Goal: Use online tool/utility: Utilize a website feature to perform a specific function

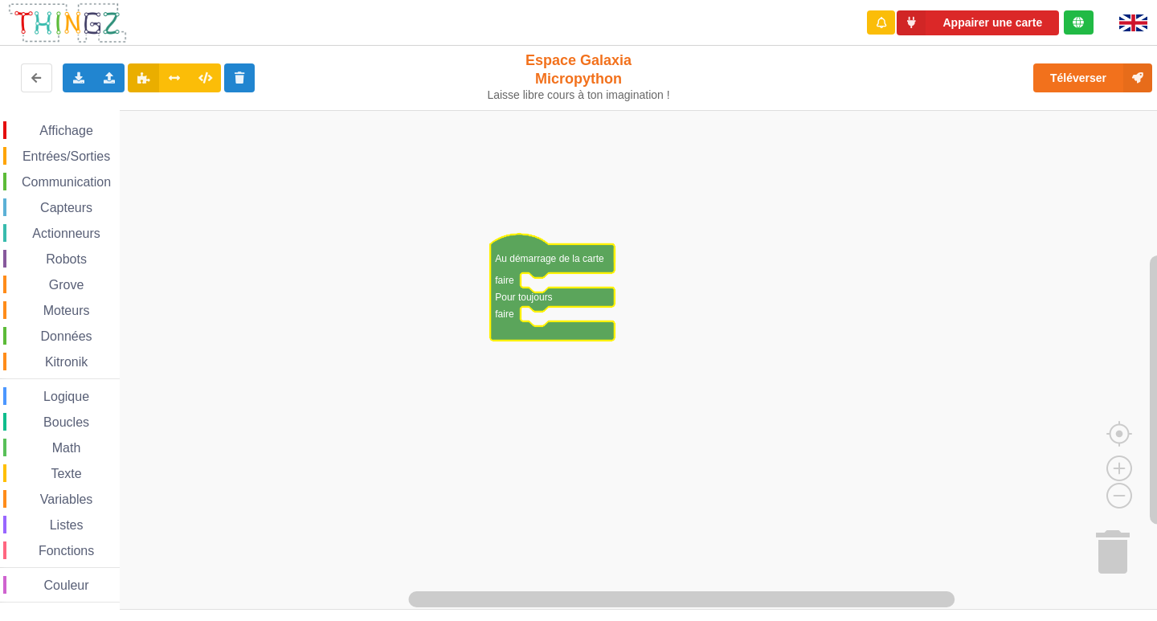
click at [51, 125] on span "Affichage" at bounding box center [66, 131] width 58 height 14
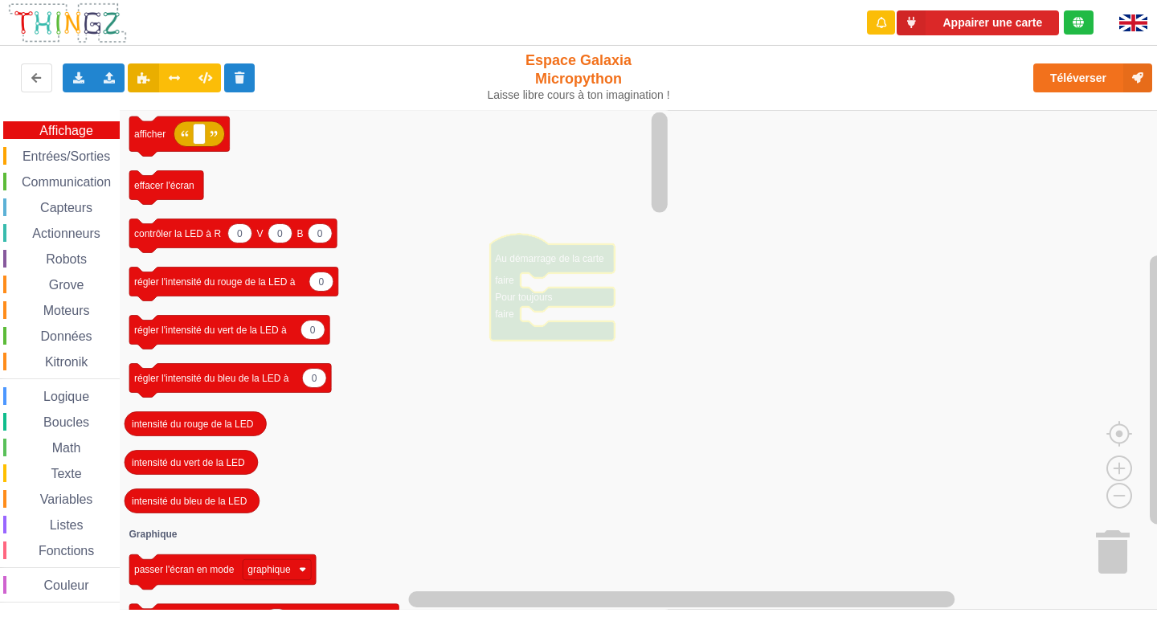
click at [51, 125] on span "Affichage" at bounding box center [66, 131] width 58 height 14
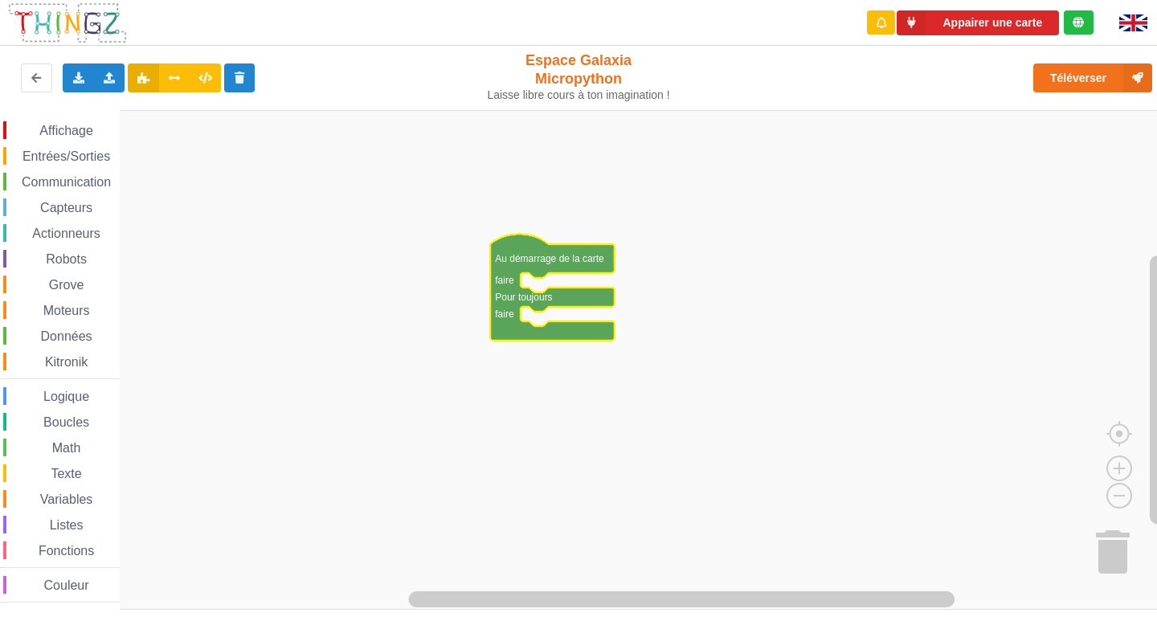
click at [69, 162] on span "Entrées/Sorties" at bounding box center [66, 156] width 92 height 14
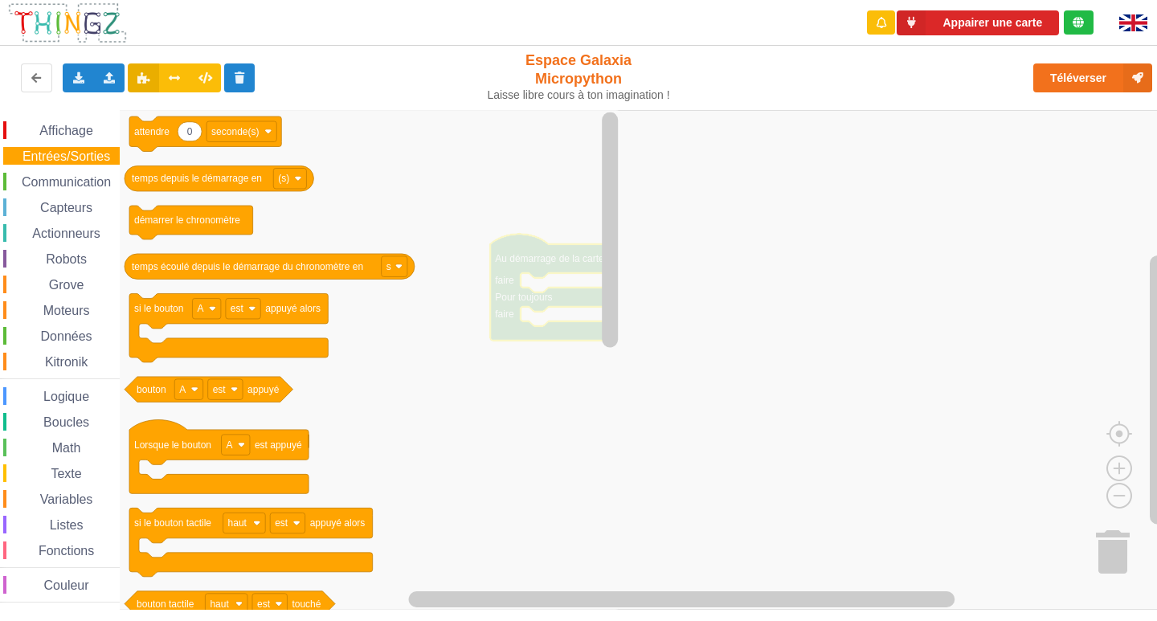
click at [71, 158] on span "Entrées/Sorties" at bounding box center [66, 156] width 92 height 14
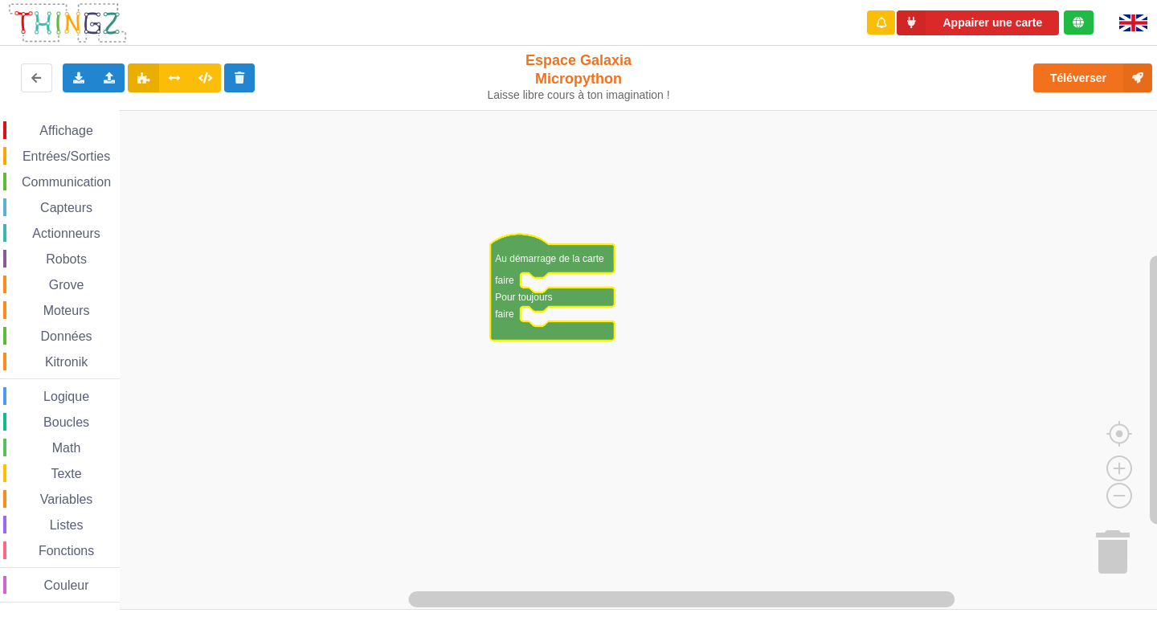
click at [83, 177] on span "Communication" at bounding box center [66, 182] width 94 height 14
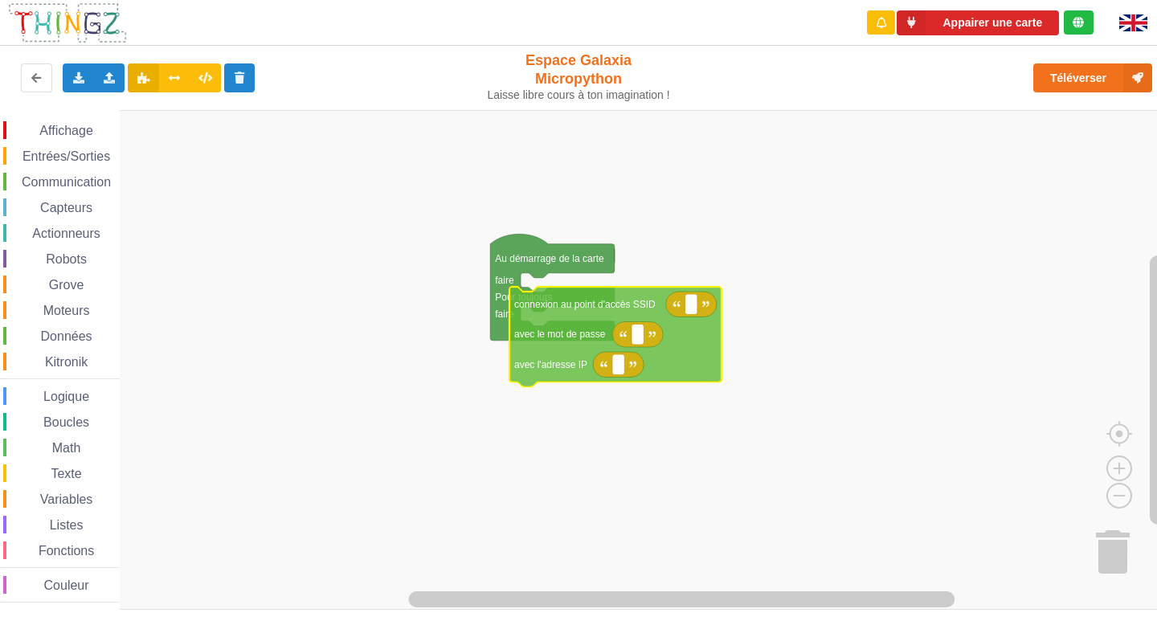
click at [579, 311] on div "Affichage Entrées/Sorties Communication Capteurs Actionneurs Robots Grove Moteu…" at bounding box center [584, 360] width 1168 height 500
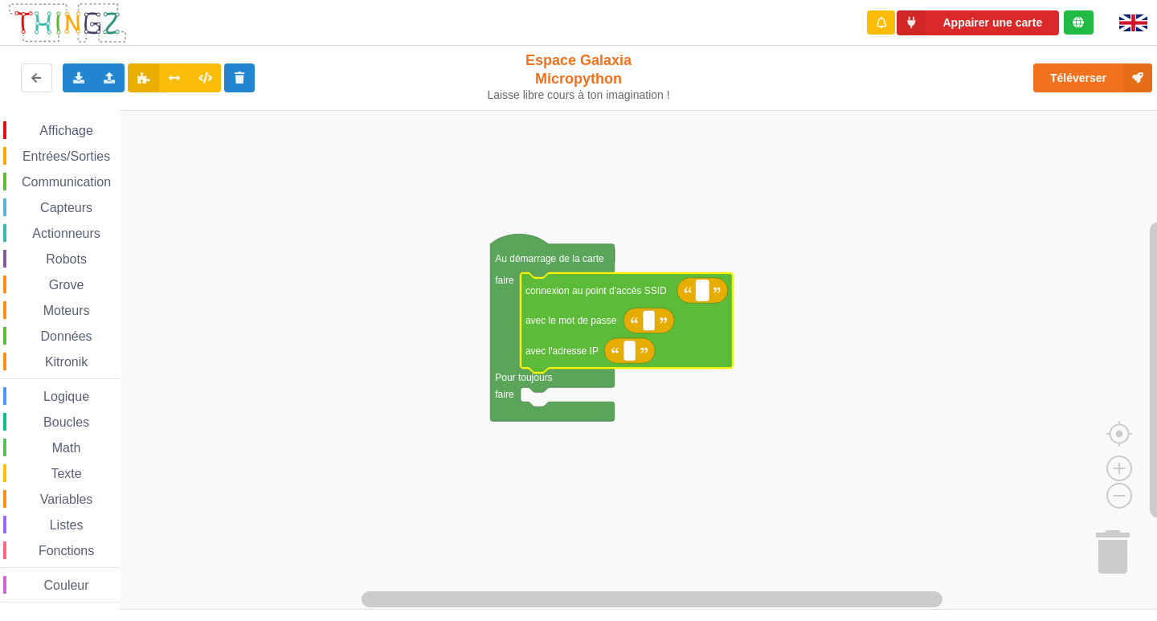
click at [706, 293] on rect "Espace de travail de Blocky" at bounding box center [703, 290] width 12 height 21
type input "NETGEAR38"
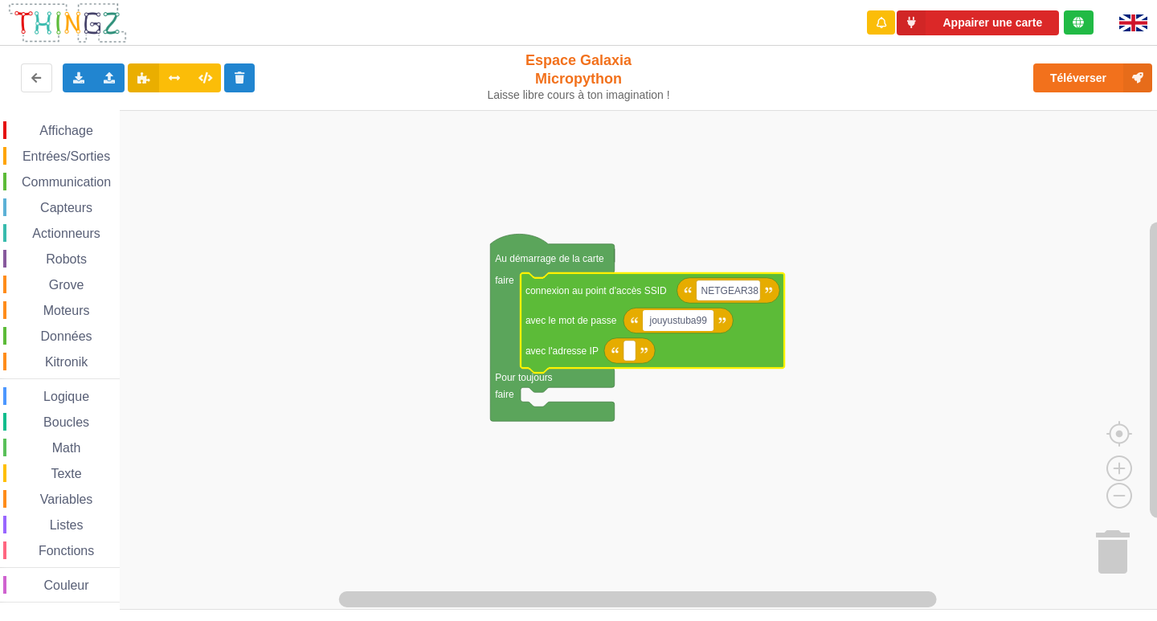
type input "jouyustuba995"
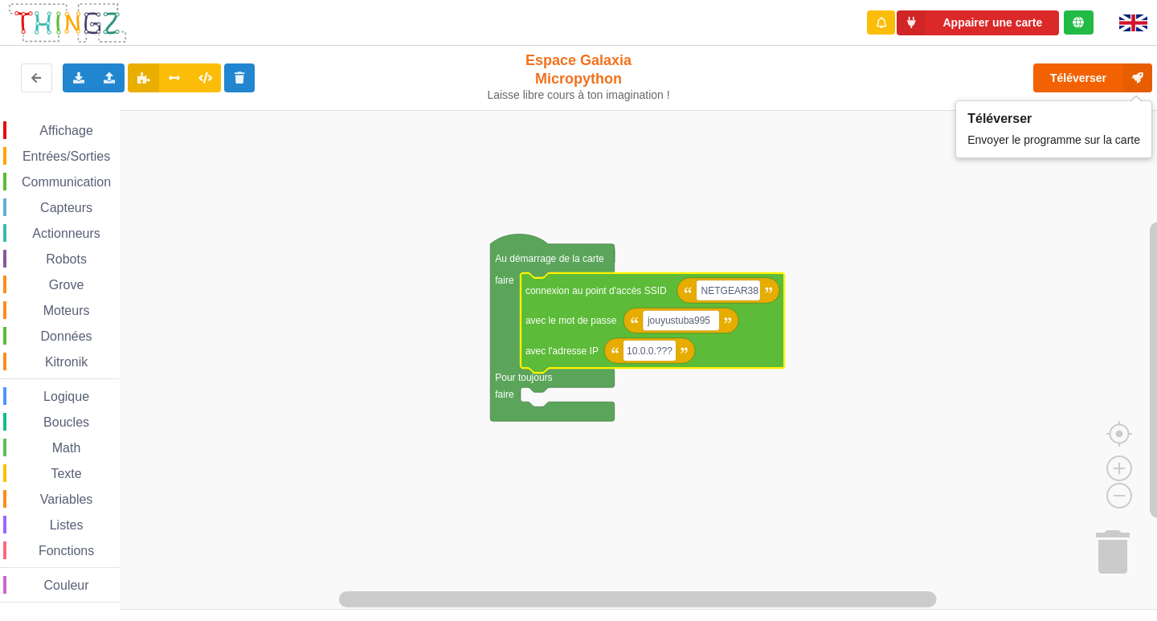
type input "10.0.0.???"
click at [1056, 72] on button "Téléverser" at bounding box center [1092, 77] width 119 height 29
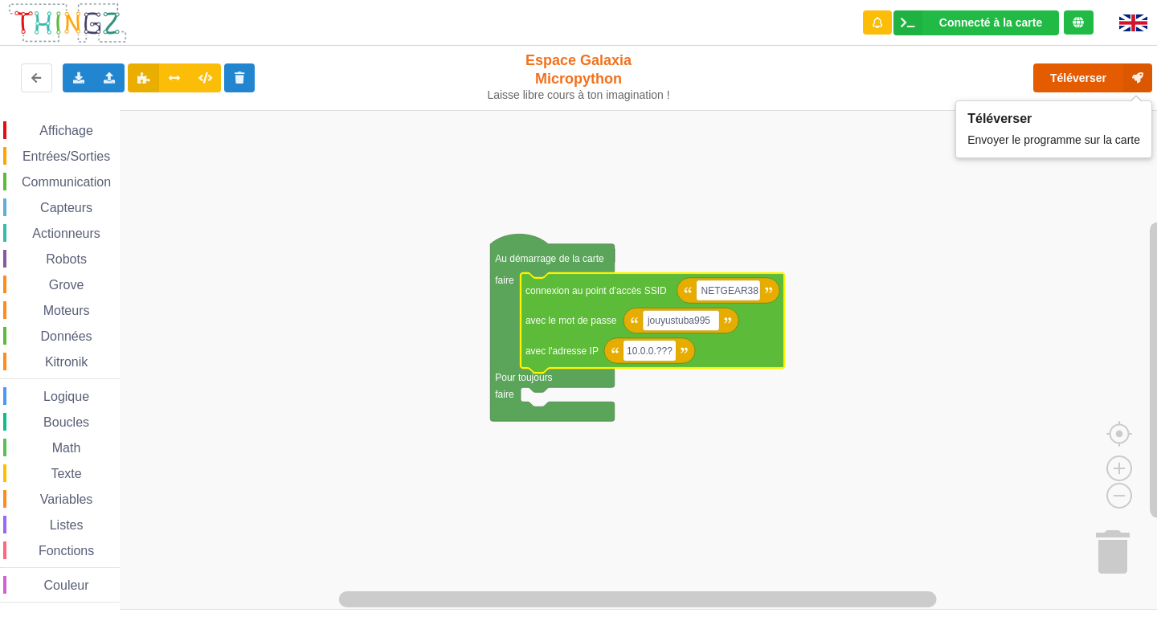
click at [1102, 85] on button "Téléverser" at bounding box center [1092, 77] width 119 height 29
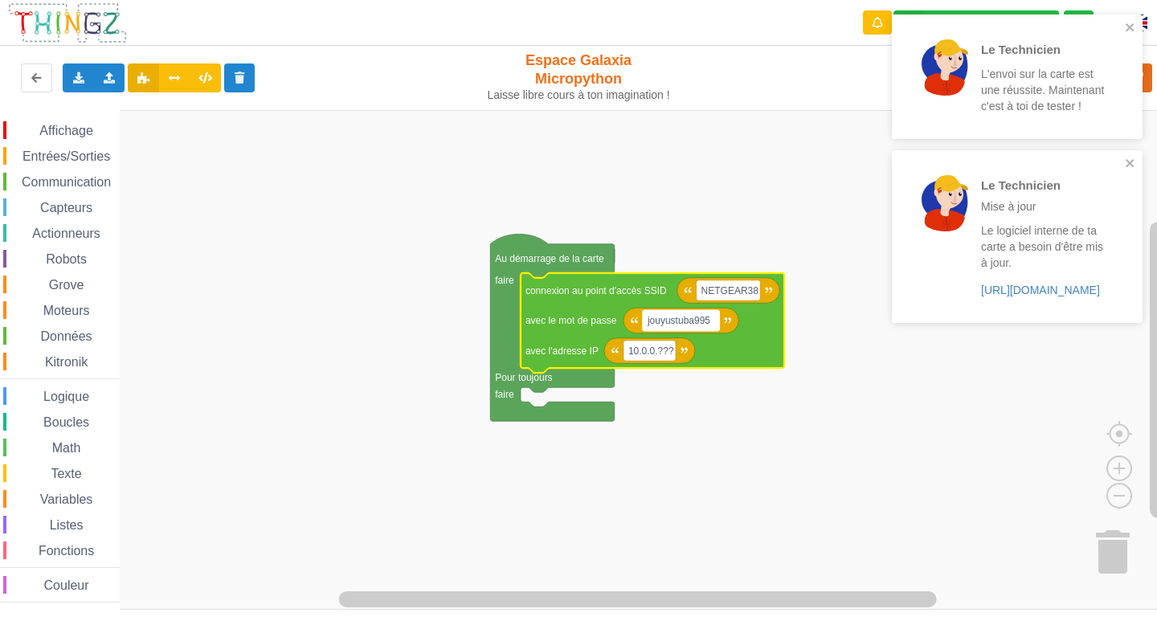
click at [667, 325] on text "jouyustuba995" at bounding box center [678, 320] width 63 height 11
click at [667, 325] on input "jouyustuba995" at bounding box center [681, 320] width 76 height 21
type input "jouyoustuba995"
click at [725, 125] on rect "Espace de travail de Blocky" at bounding box center [584, 360] width 1168 height 500
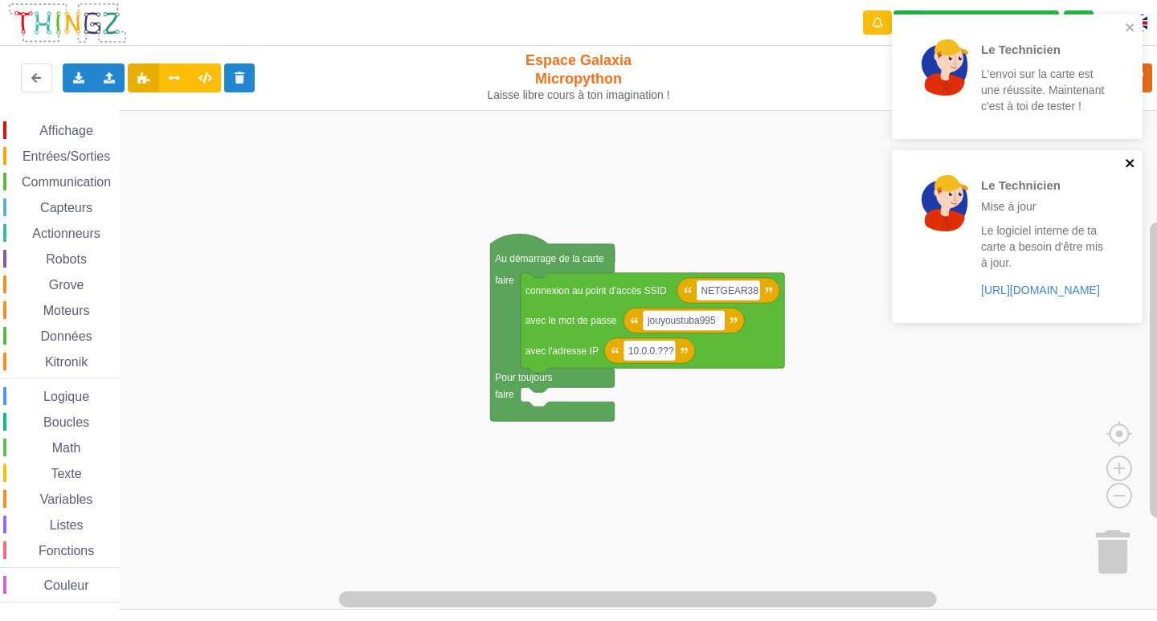
drag, startPoint x: 1131, startPoint y: 164, endPoint x: 1125, endPoint y: 99, distance: 65.3
click at [1131, 162] on icon "close" at bounding box center [1130, 163] width 8 height 8
click at [1127, 27] on icon "close" at bounding box center [1130, 27] width 11 height 13
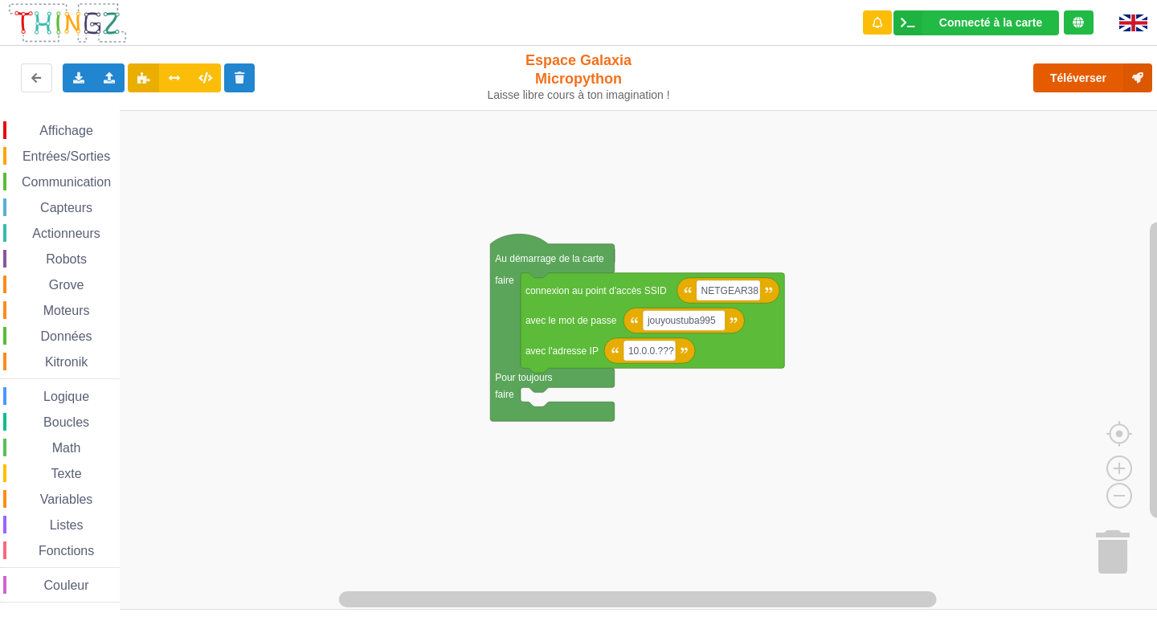
click at [1117, 84] on button "Téléverser" at bounding box center [1092, 77] width 119 height 29
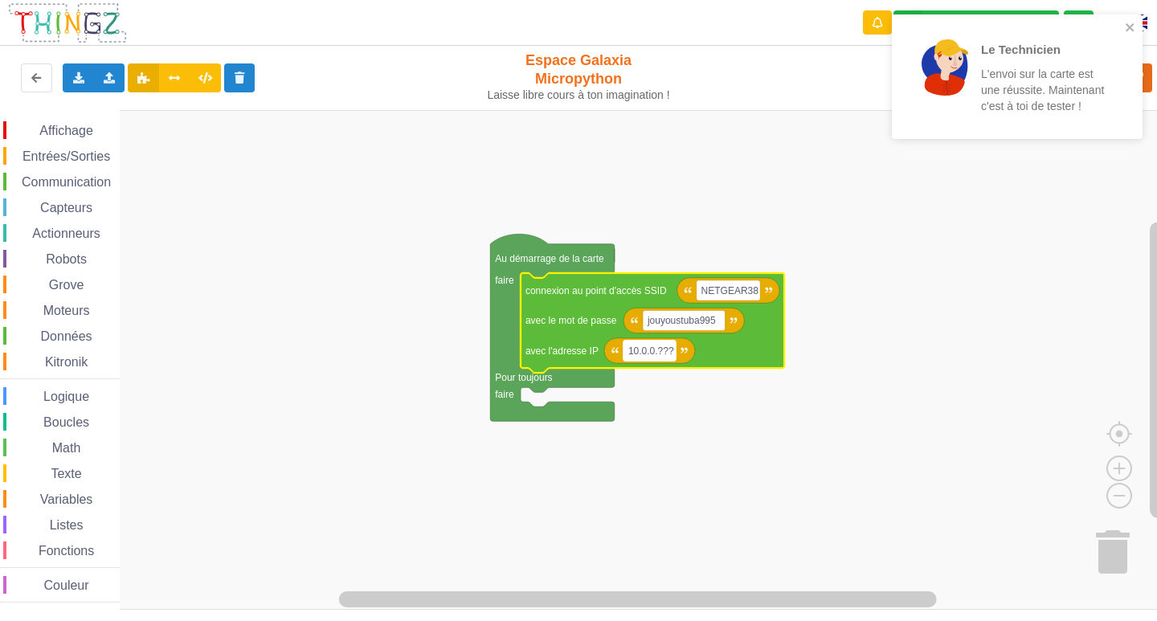
click at [661, 350] on text "10.0.0.???" at bounding box center [651, 351] width 46 height 11
click at [661, 350] on input "10.0.0.???" at bounding box center [650, 351] width 52 height 21
click at [661, 348] on input "10.0.0.???" at bounding box center [650, 351] width 52 height 21
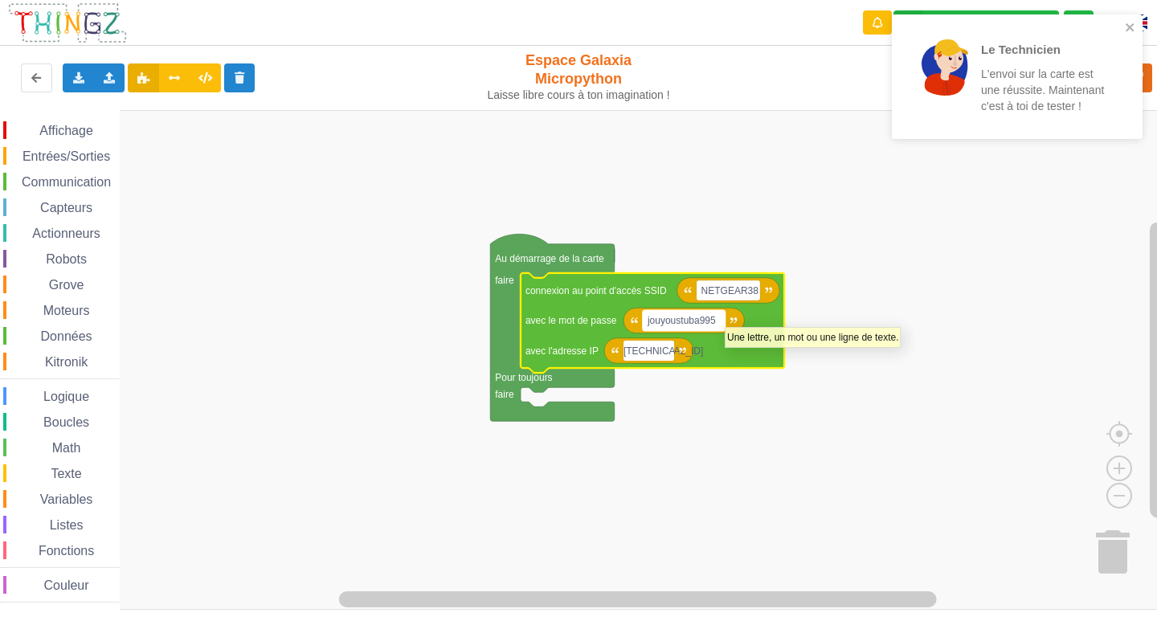
type input "10.0.0.103"
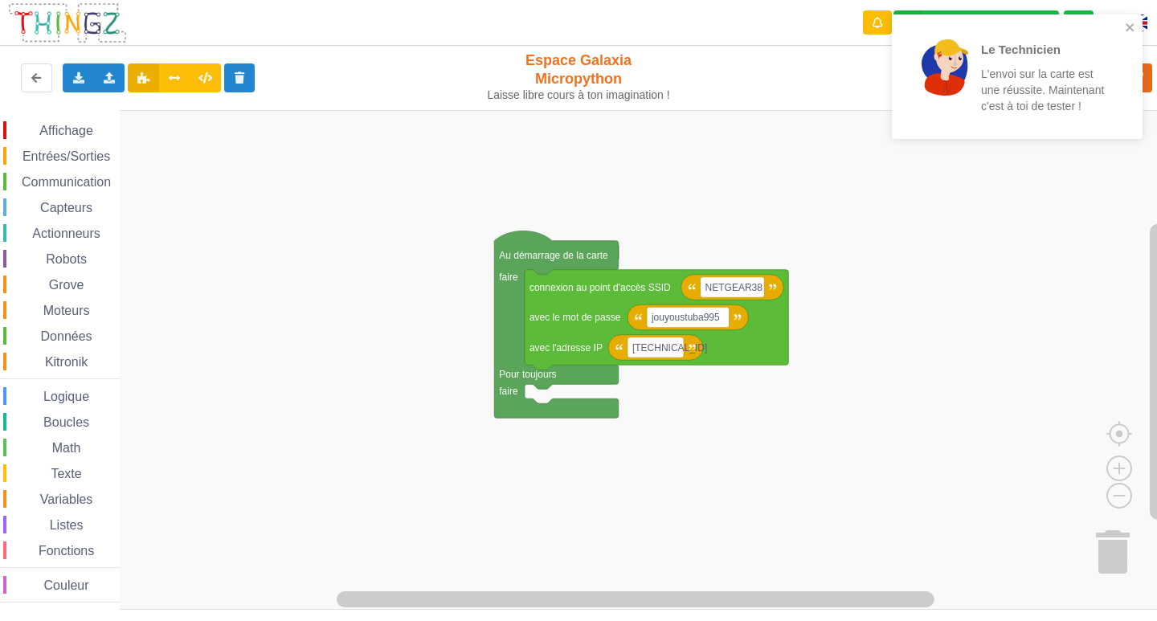
click at [914, 227] on div "Affichage Entrées/Sorties Communication Capteurs Actionneurs Robots Grove Moteu…" at bounding box center [584, 360] width 1168 height 500
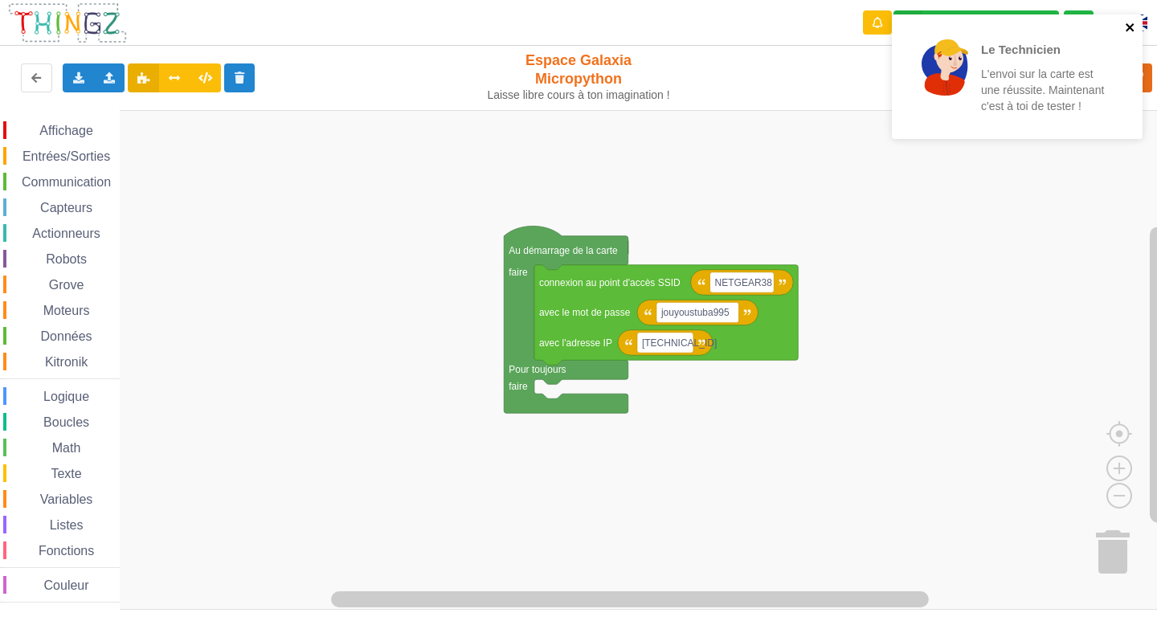
click at [1134, 23] on icon "close" at bounding box center [1130, 27] width 11 height 13
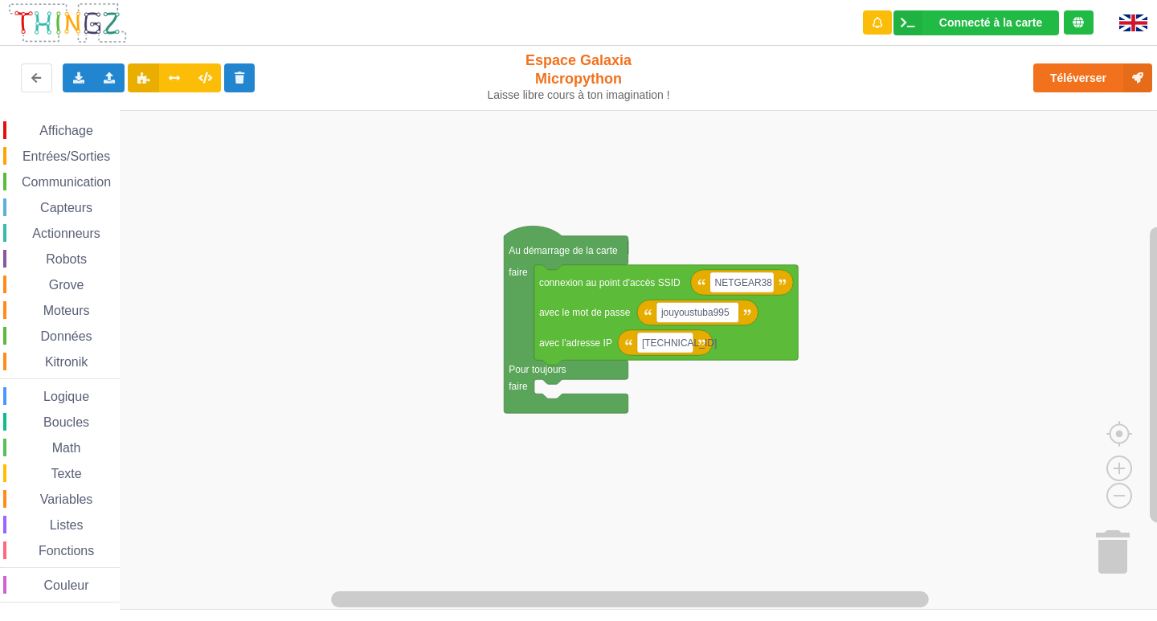
click at [1093, 72] on div "Le Technicien L'envoi sur la carte est une réussite. Maintenant c'est à toi de …" at bounding box center [1017, 82] width 257 height 142
click at [1079, 81] on button "Téléverser" at bounding box center [1092, 77] width 119 height 29
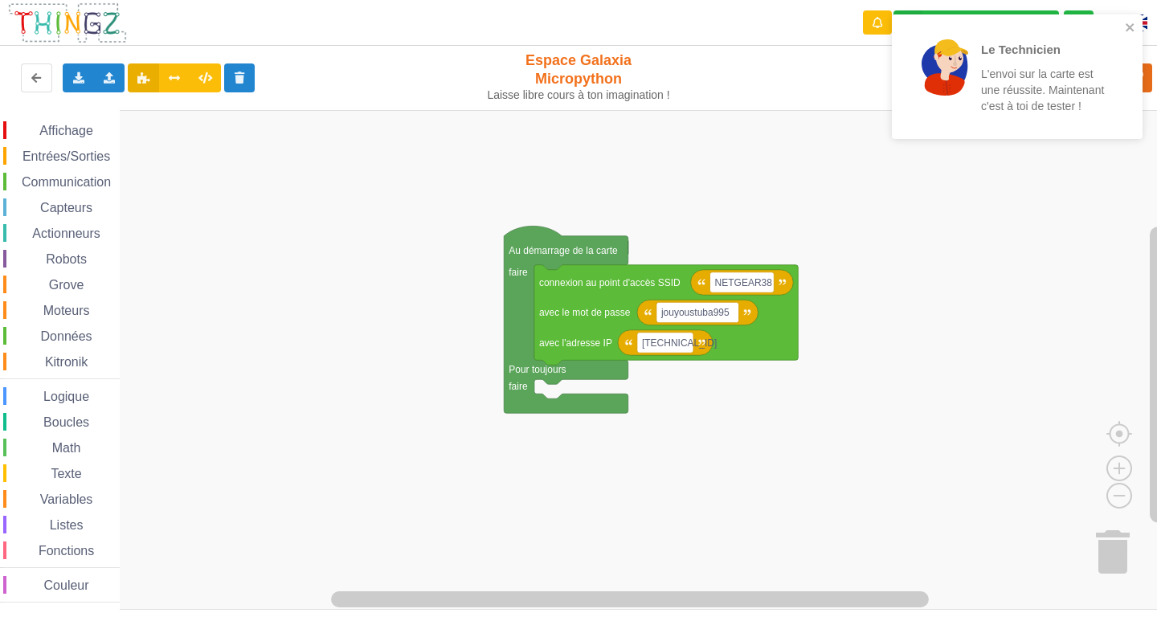
click at [61, 153] on span "Entrées/Sorties" at bounding box center [66, 156] width 92 height 14
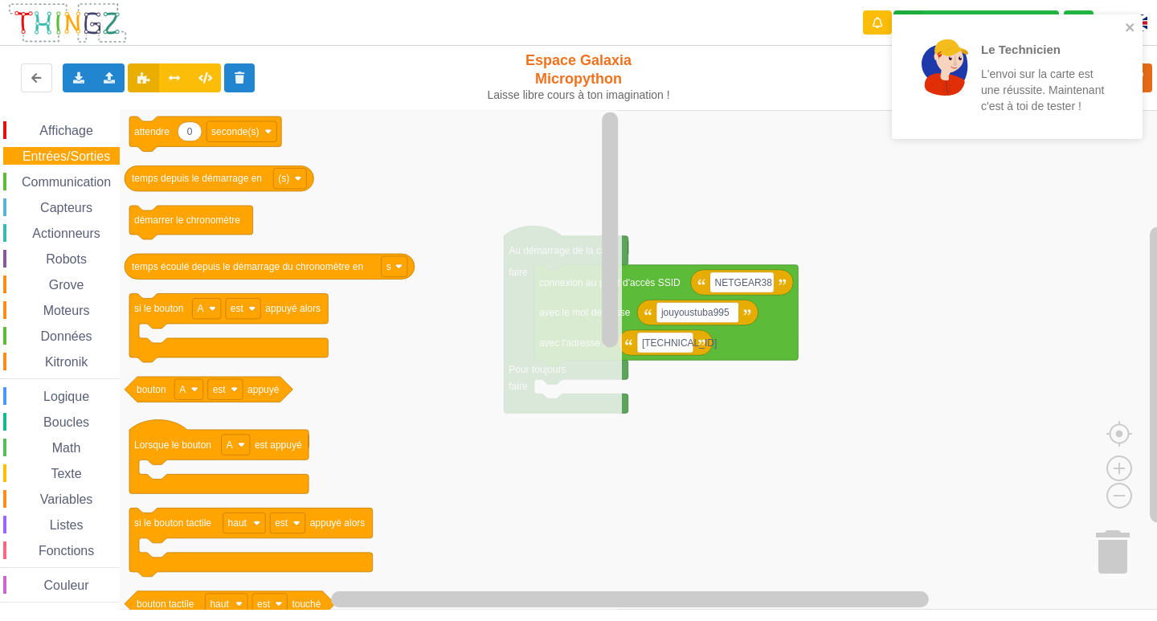
click at [61, 153] on span "Entrées/Sorties" at bounding box center [66, 156] width 92 height 14
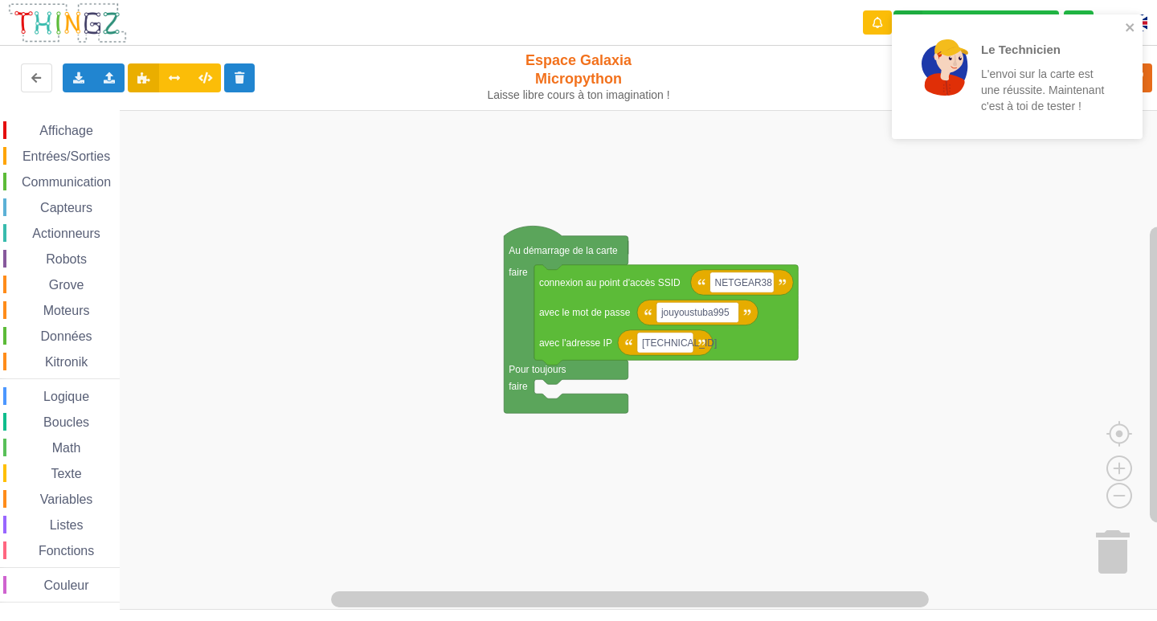
click at [61, 166] on div "Affichage Entrées/Sorties Communication Capteurs Actionneurs Robots Grove Moteu…" at bounding box center [60, 361] width 120 height 481
click at [70, 175] on span "Communication" at bounding box center [66, 182] width 94 height 14
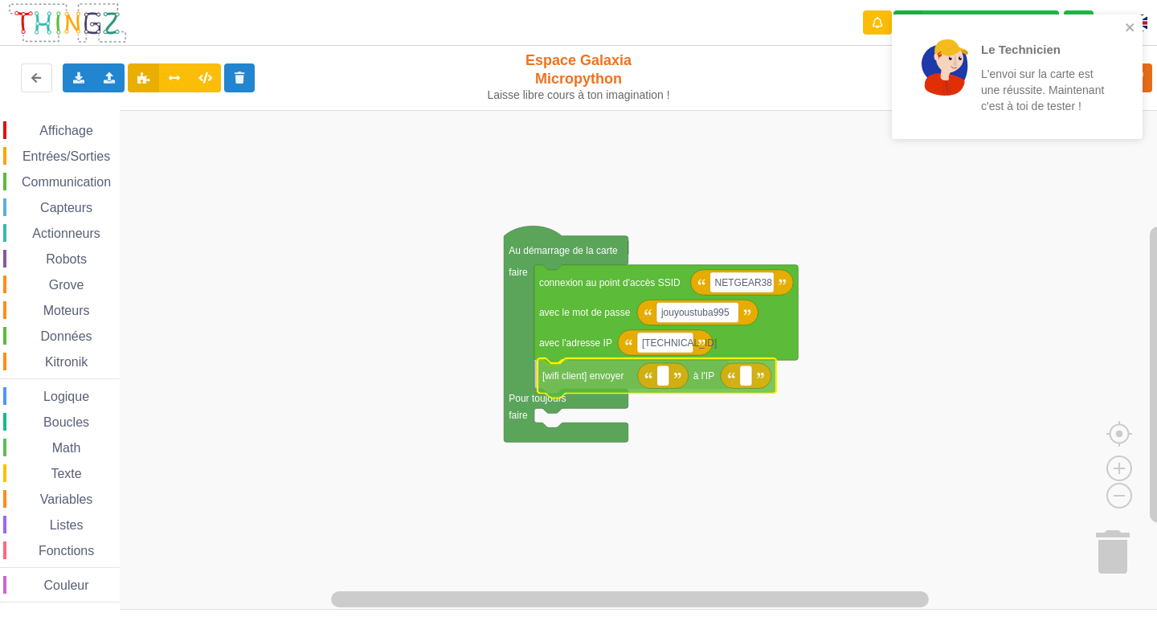
click at [605, 386] on div "Affichage Entrées/Sorties Communication Capteurs Actionneurs Robots Grove Moteu…" at bounding box center [584, 360] width 1168 height 500
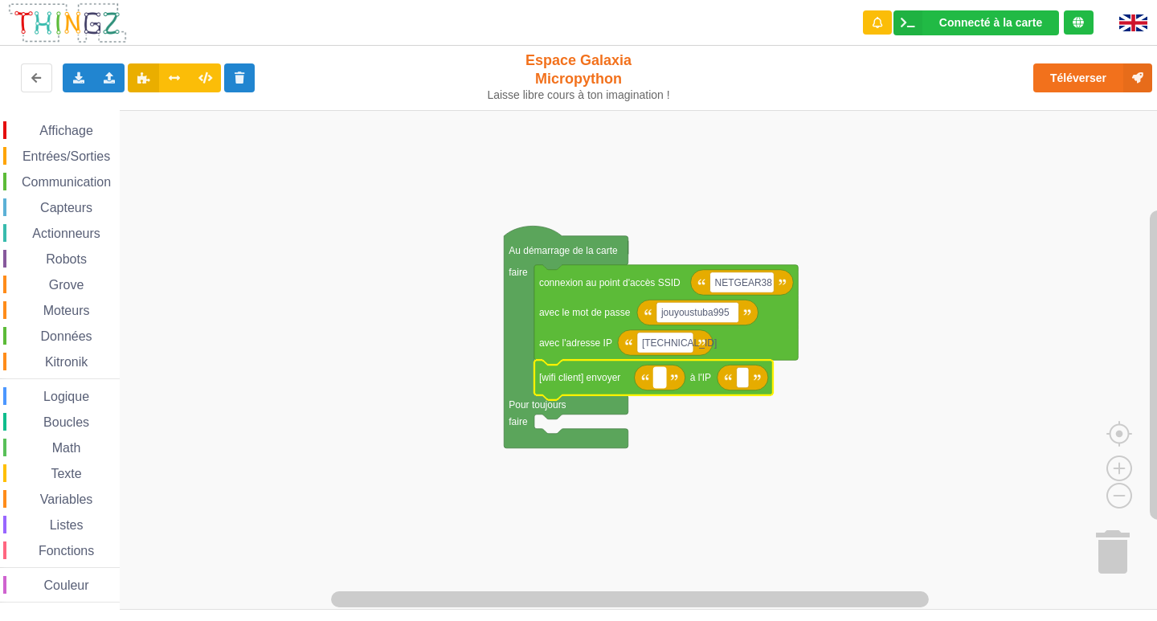
click at [660, 375] on text "Espace de travail de Blocky" at bounding box center [659, 377] width 2 height 11
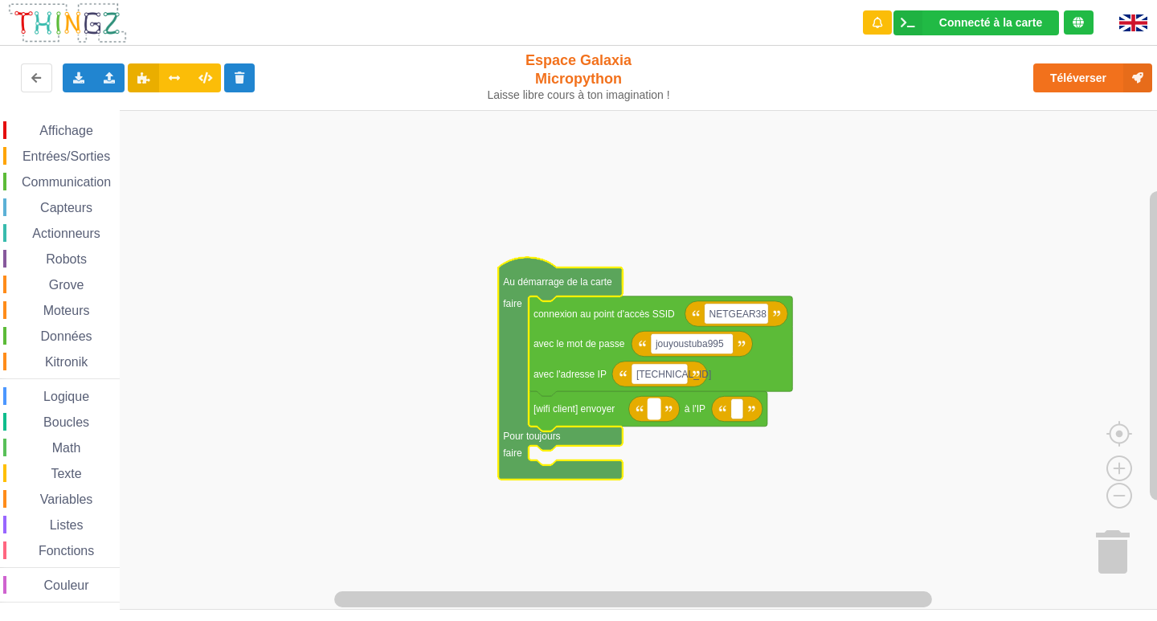
click at [653, 406] on text "Espace de travail de Blocky" at bounding box center [654, 408] width 2 height 11
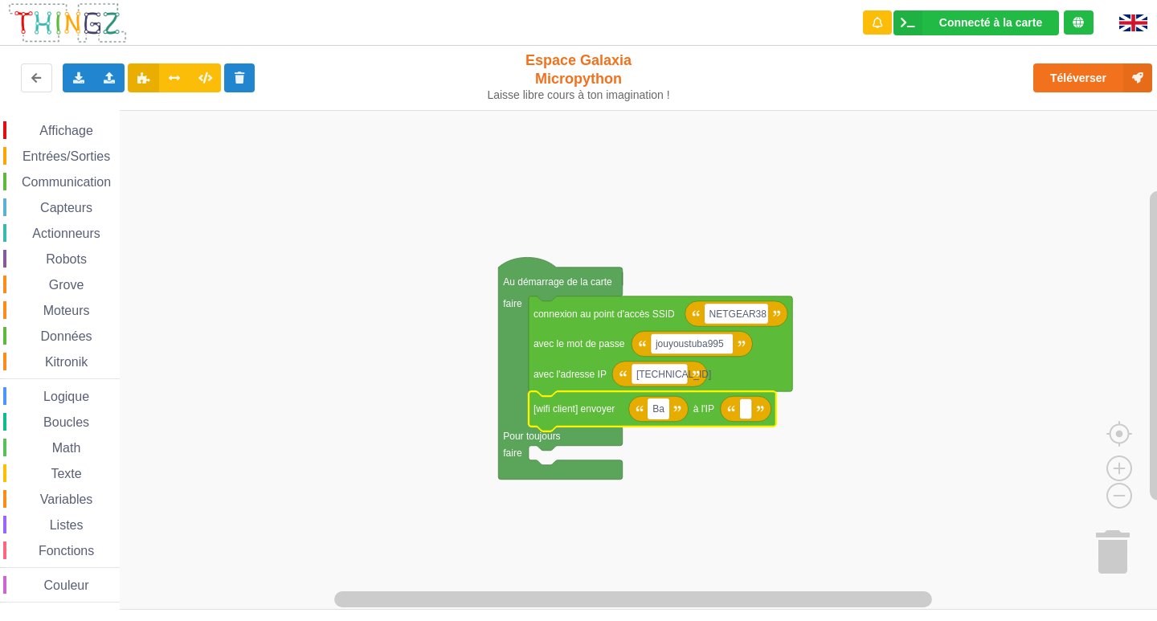
type input "B"
click at [734, 412] on rect "Espace de travail de Blocky" at bounding box center [737, 409] width 12 height 21
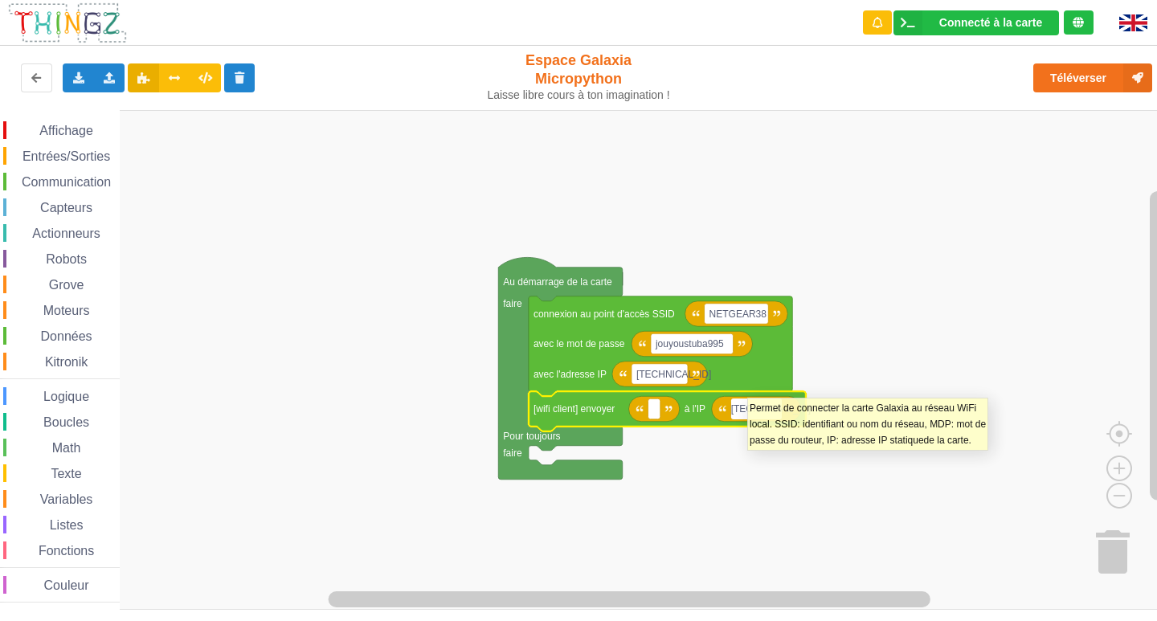
type input "10.0.0.109"
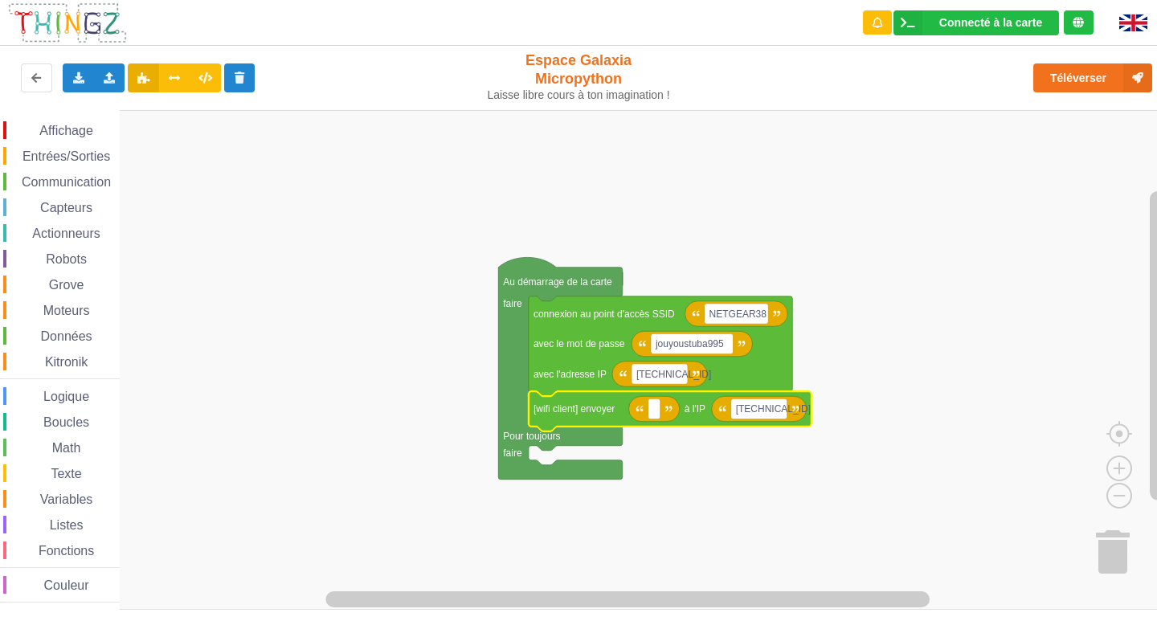
click at [1086, 224] on rect "Espace de travail de Blocky" at bounding box center [584, 360] width 1168 height 500
click at [656, 411] on rect "Espace de travail de Blocky" at bounding box center [654, 409] width 12 height 21
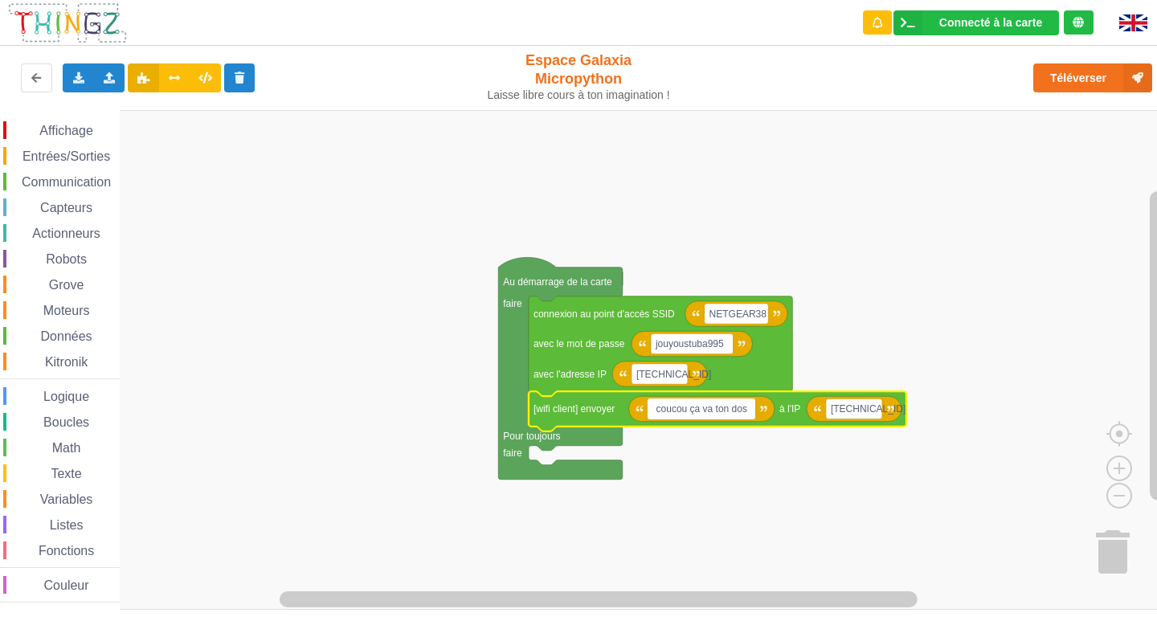
type input "coucou ça va ton dos ?"
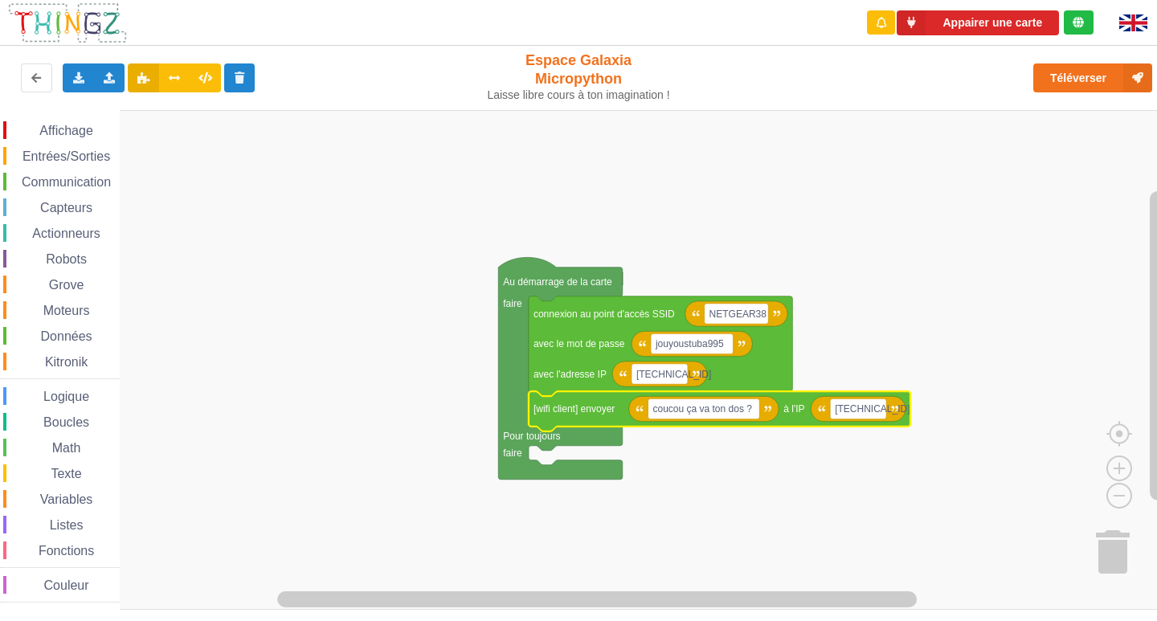
drag, startPoint x: 1088, startPoint y: 59, endPoint x: 1083, endPoint y: 74, distance: 15.2
click at [1087, 62] on div "Téléverser" at bounding box center [927, 77] width 476 height 51
click at [1083, 74] on button "Téléverser" at bounding box center [1092, 77] width 119 height 29
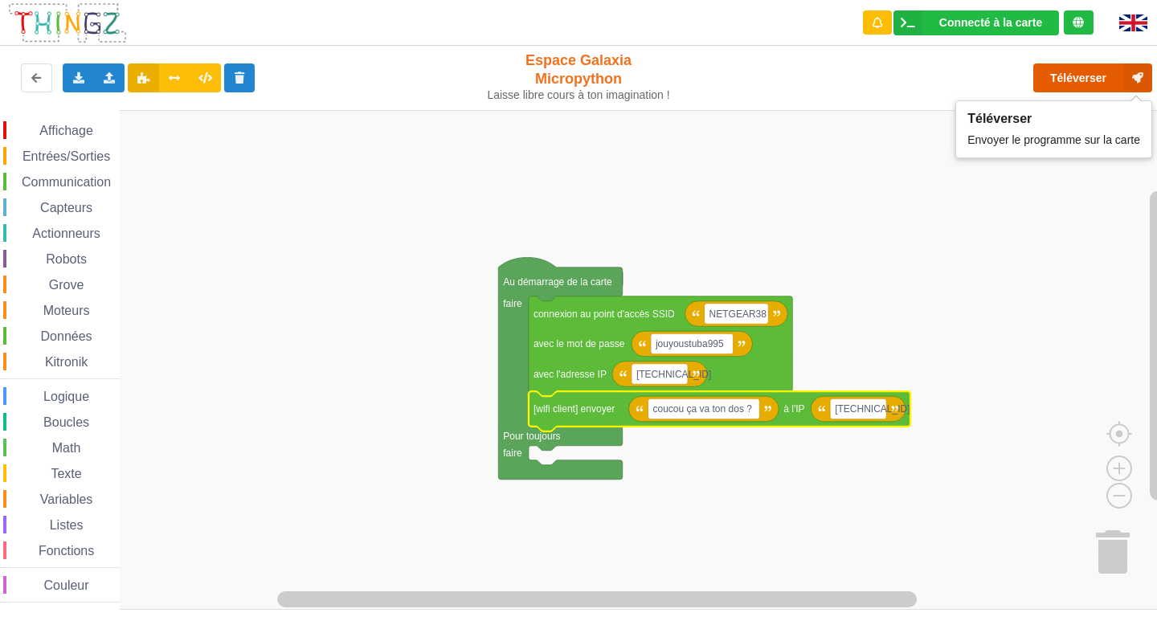
click at [1049, 76] on button "Téléverser" at bounding box center [1092, 77] width 119 height 29
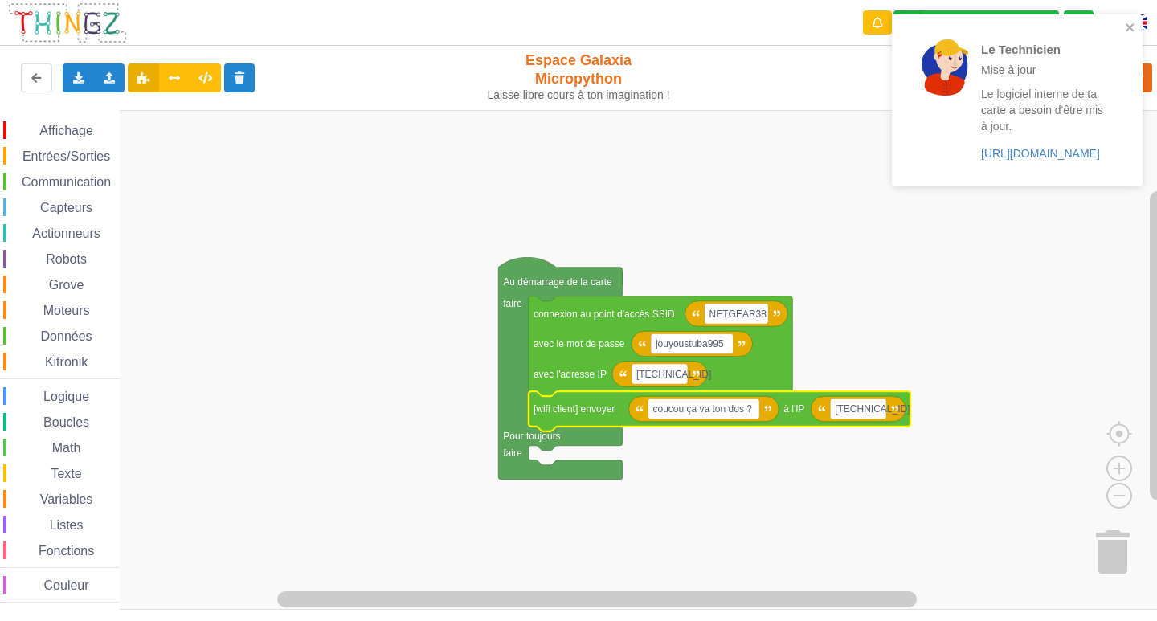
click at [1124, 57] on div "Le Technicien Mise à jour Le logiciel interne de ta carte a besoin d'être mis à…" at bounding box center [1011, 100] width 227 height 159
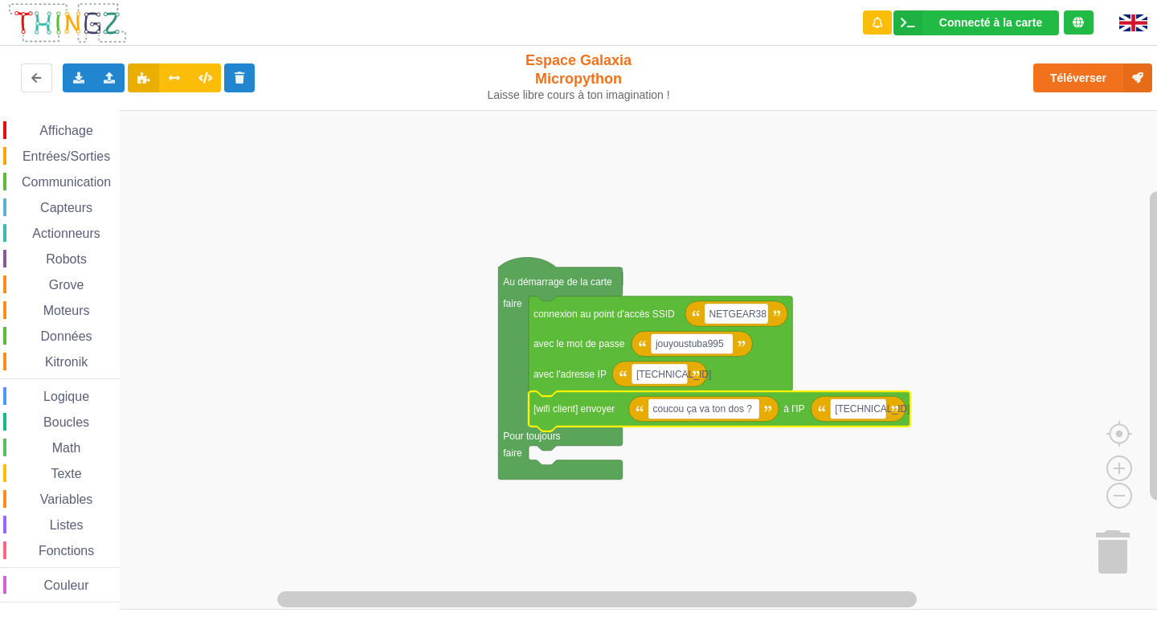
click at [349, 378] on rect "Espace de travail de Blocky" at bounding box center [584, 360] width 1168 height 500
click at [700, 420] on icon "Espace de travail de Blocky" at bounding box center [703, 409] width 150 height 26
click at [706, 411] on text "coucou ça va ton dos ?" at bounding box center [703, 408] width 100 height 11
click at [1080, 311] on rect "Espace de travail de Blocky" at bounding box center [584, 360] width 1168 height 500
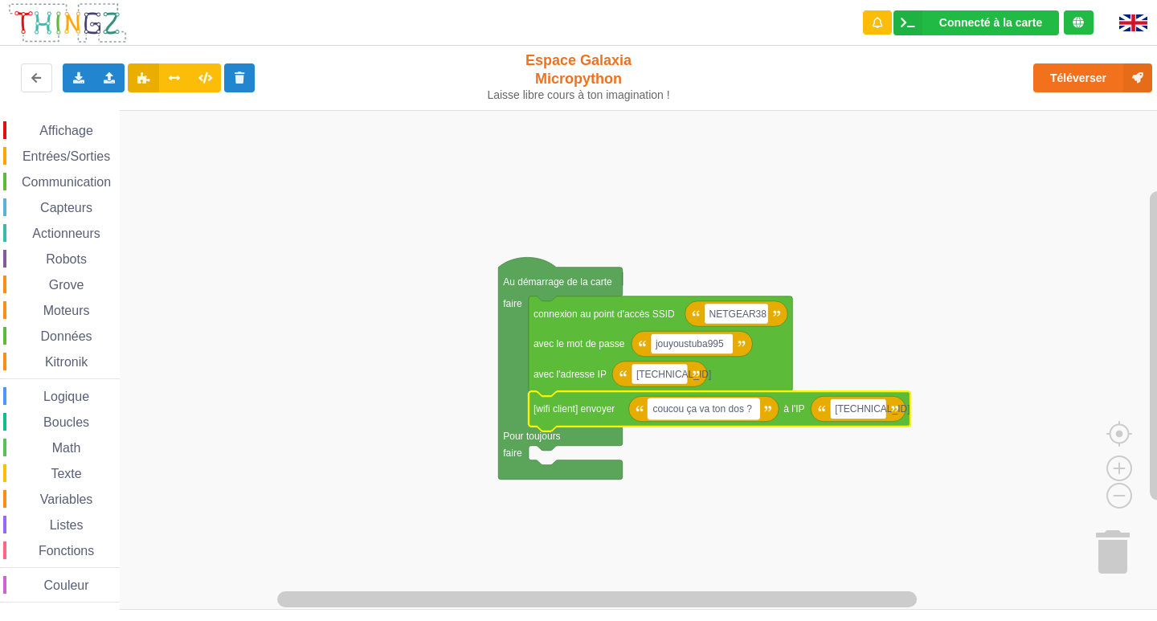
click at [738, 417] on rect "Espace de travail de Blocky" at bounding box center [704, 409] width 112 height 21
type input "Azilis dcp pk ta quitté camille"
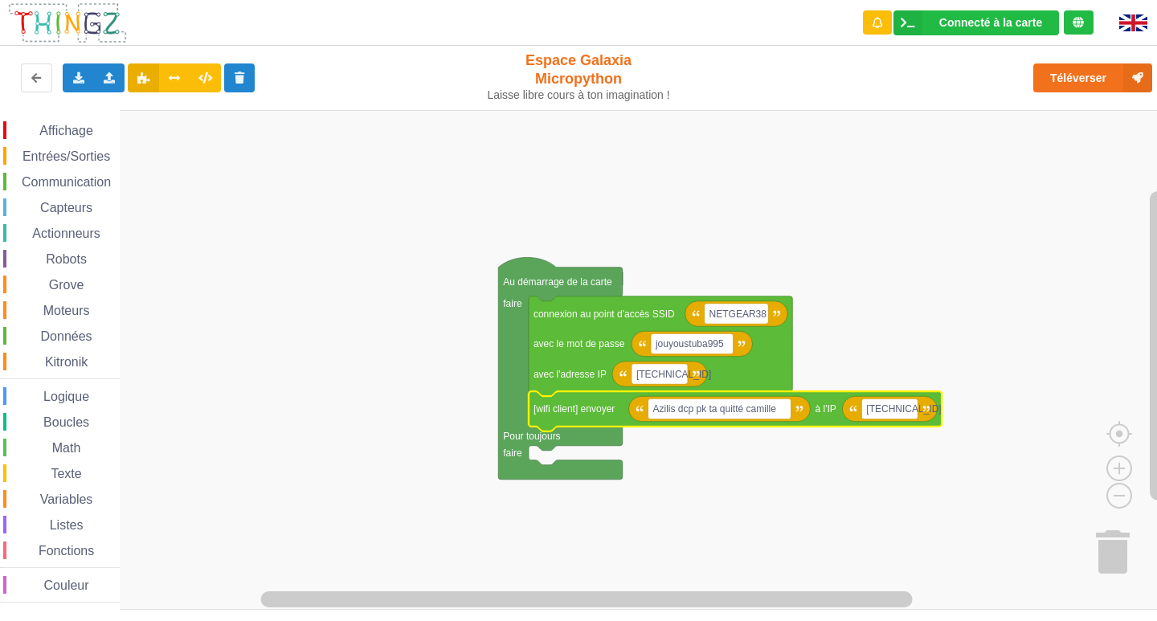
click at [968, 272] on rect "Espace de travail de Blocky" at bounding box center [584, 360] width 1168 height 500
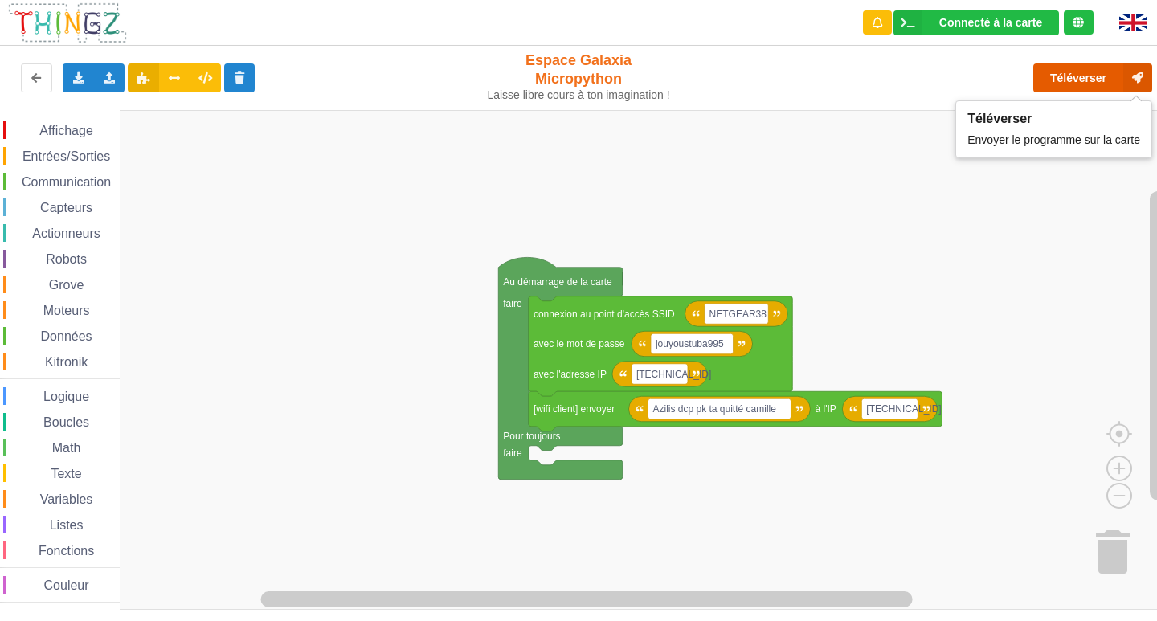
click at [1099, 80] on button "Téléverser" at bounding box center [1092, 77] width 119 height 29
click at [890, 132] on rect "Espace de travail de Blocky" at bounding box center [584, 360] width 1168 height 500
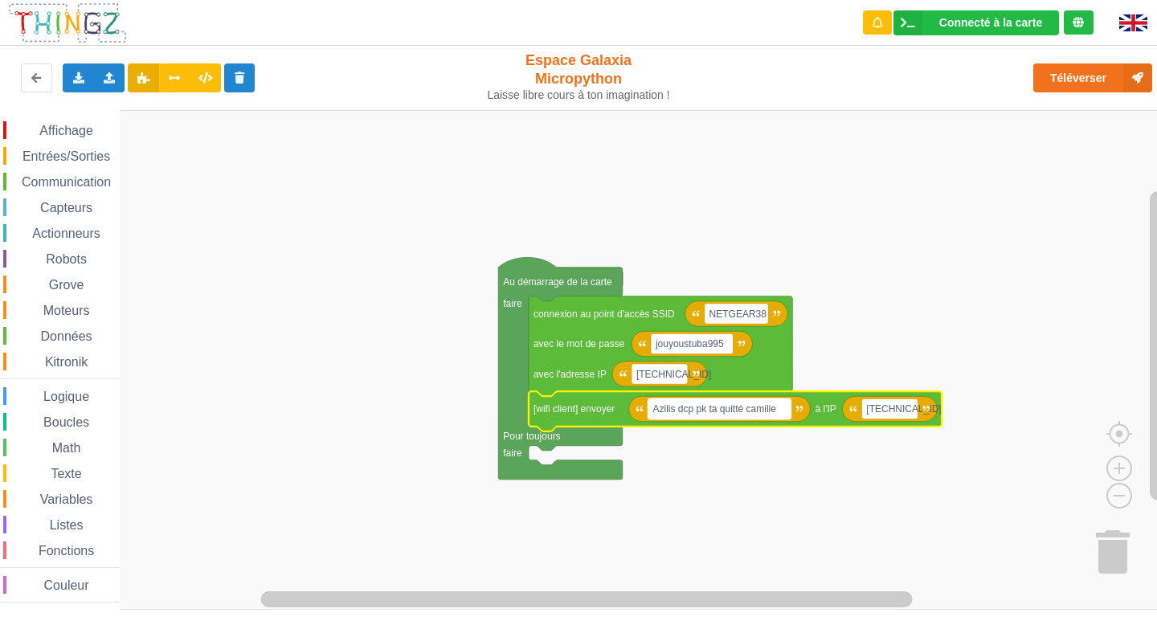
click at [757, 403] on text "Azilis dcp pk ta quitté camille" at bounding box center [715, 408] width 124 height 11
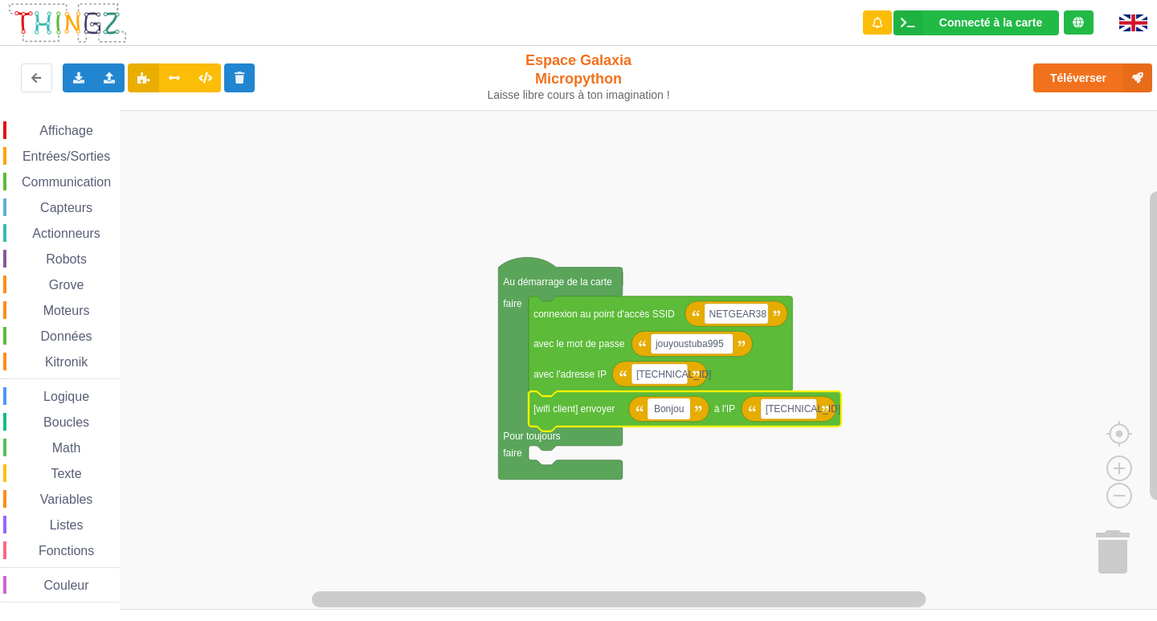
type input "Bonjour"
click at [1144, 246] on rect "Espace de travail de Blocky" at bounding box center [584, 360] width 1168 height 500
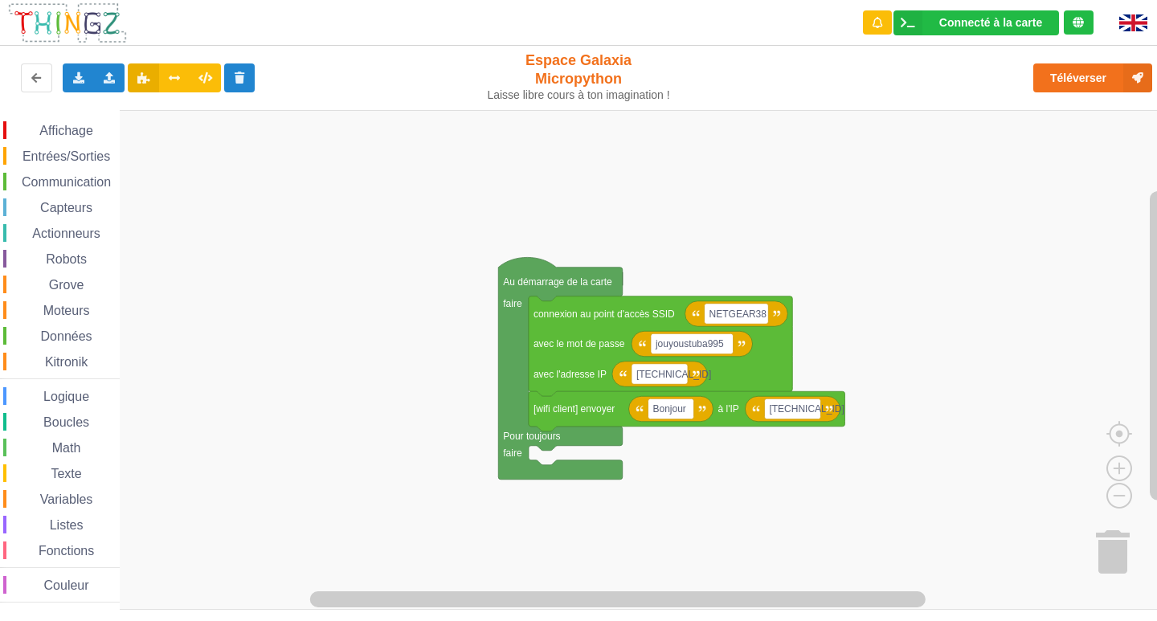
click at [54, 185] on span "Communication" at bounding box center [66, 182] width 94 height 14
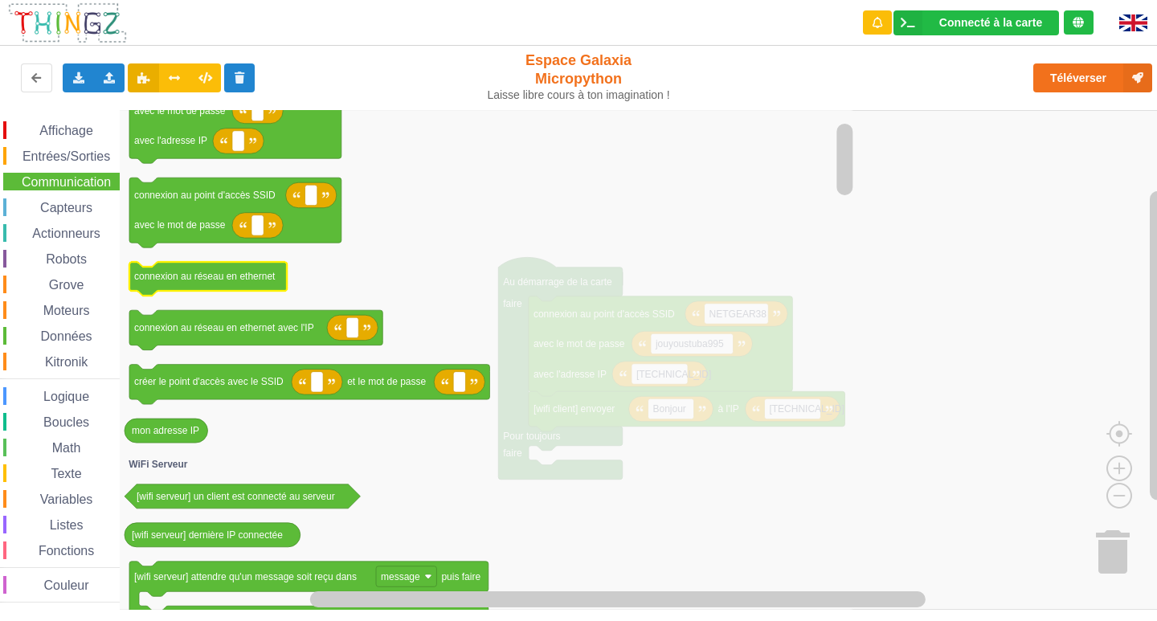
click at [1022, 194] on rect "Espace de travail de Blocky" at bounding box center [584, 360] width 1168 height 500
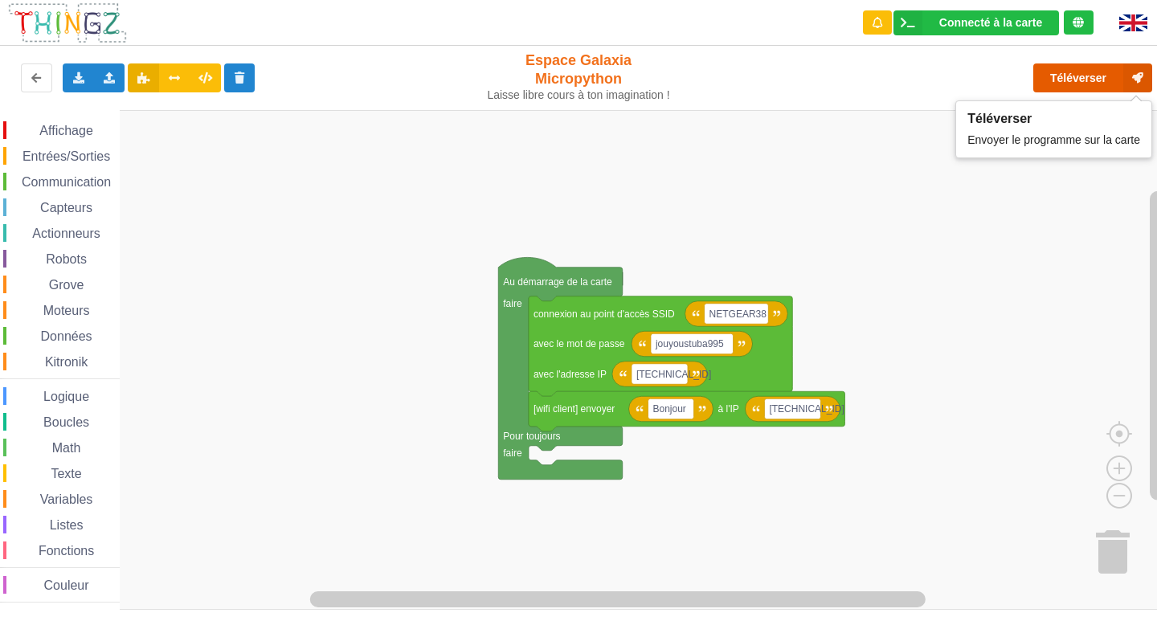
click at [1089, 68] on button "Téléverser" at bounding box center [1092, 77] width 119 height 29
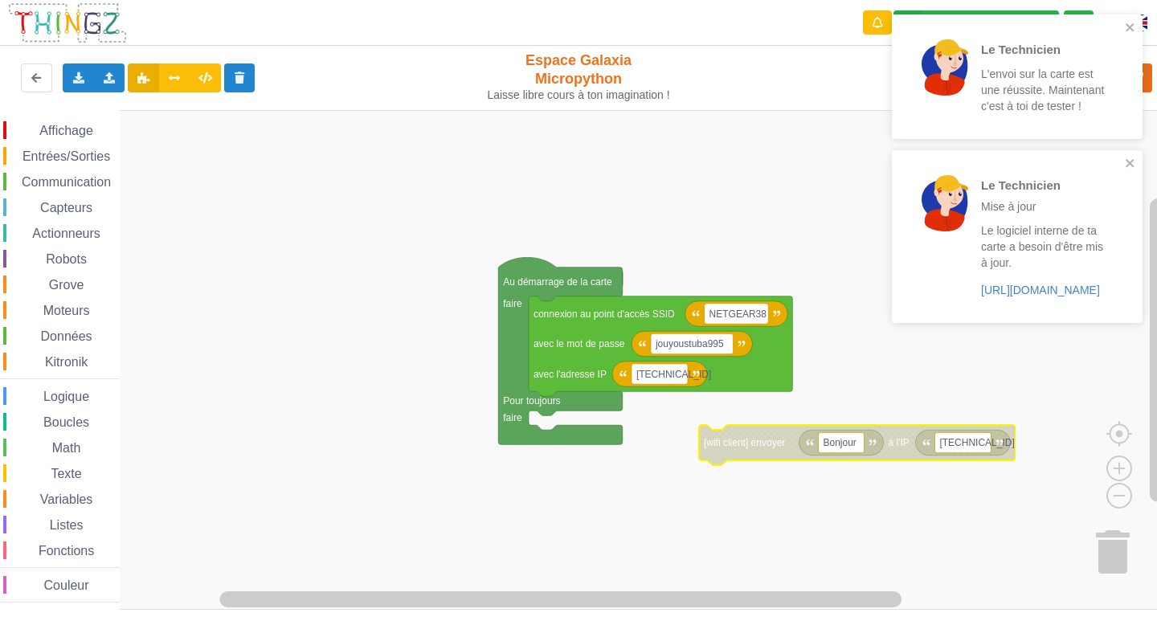
click at [35, 173] on div "Communication" at bounding box center [61, 182] width 117 height 18
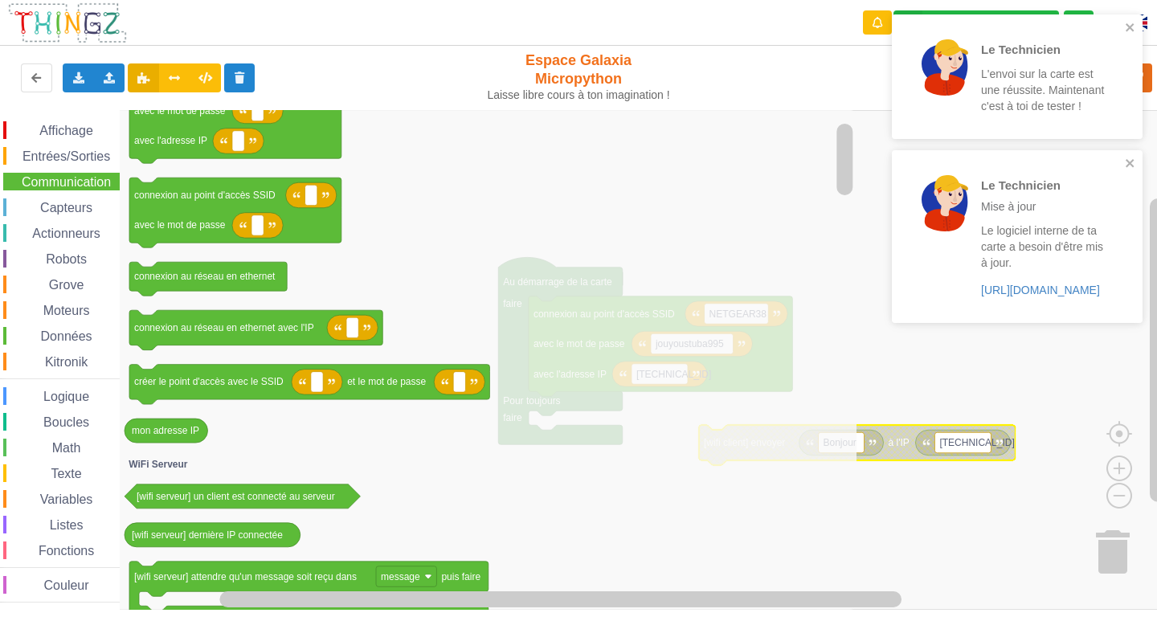
click at [41, 149] on div "Entrées/Sorties" at bounding box center [61, 156] width 117 height 18
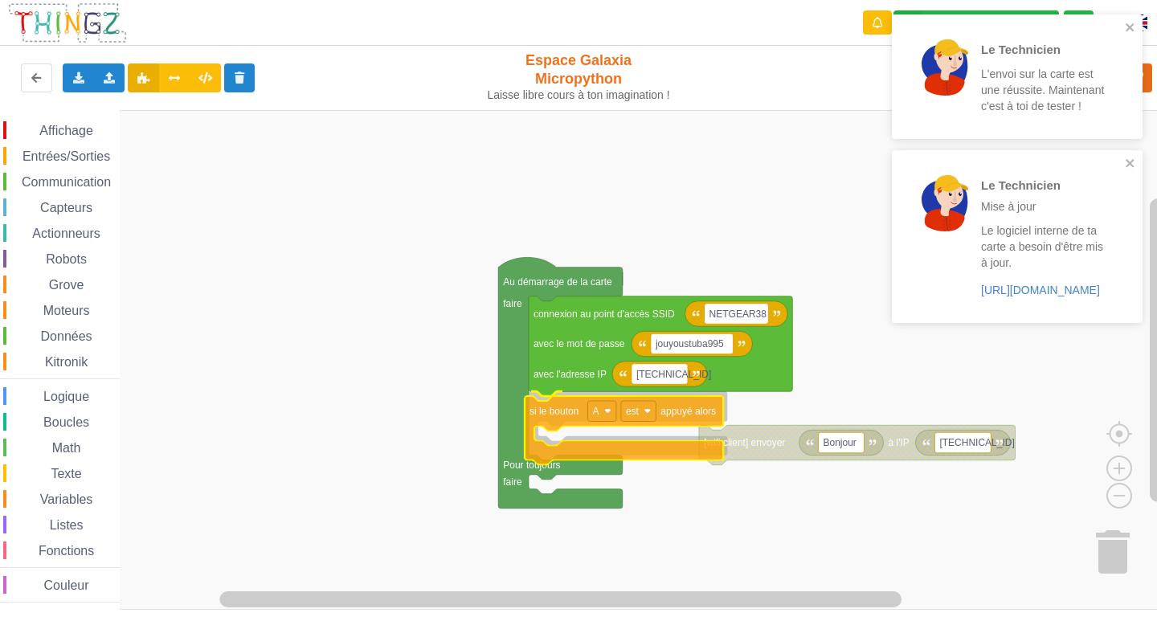
click at [554, 418] on div "Affichage Entrées/Sorties Communication Capteurs Actionneurs Robots Grove Moteu…" at bounding box center [584, 360] width 1168 height 500
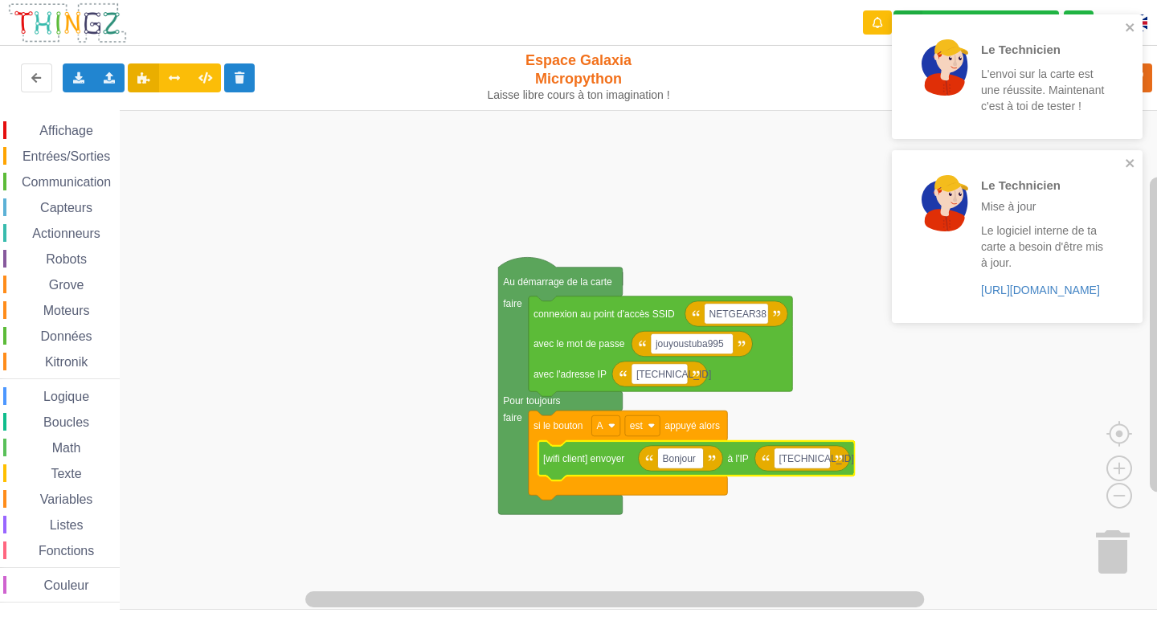
click at [906, 449] on rect "Espace de travail de Blocky" at bounding box center [584, 360] width 1168 height 500
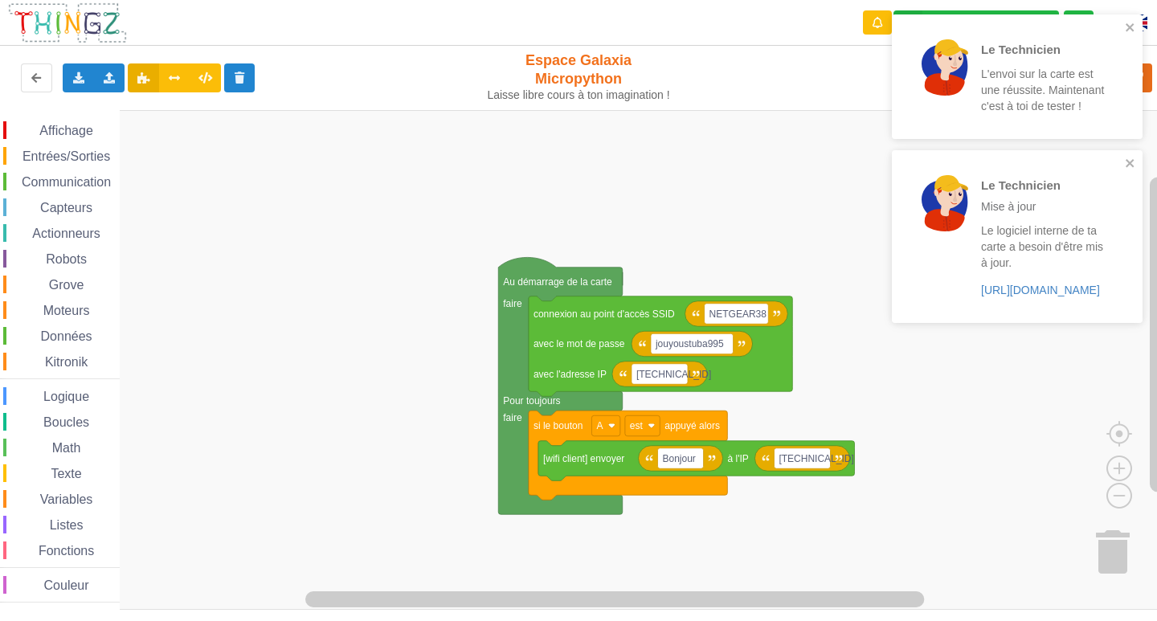
click at [1136, 25] on div "Le Technicien L'envoi sur la carte est une réussite. Maintenant c'est à toi de …" at bounding box center [1017, 76] width 251 height 125
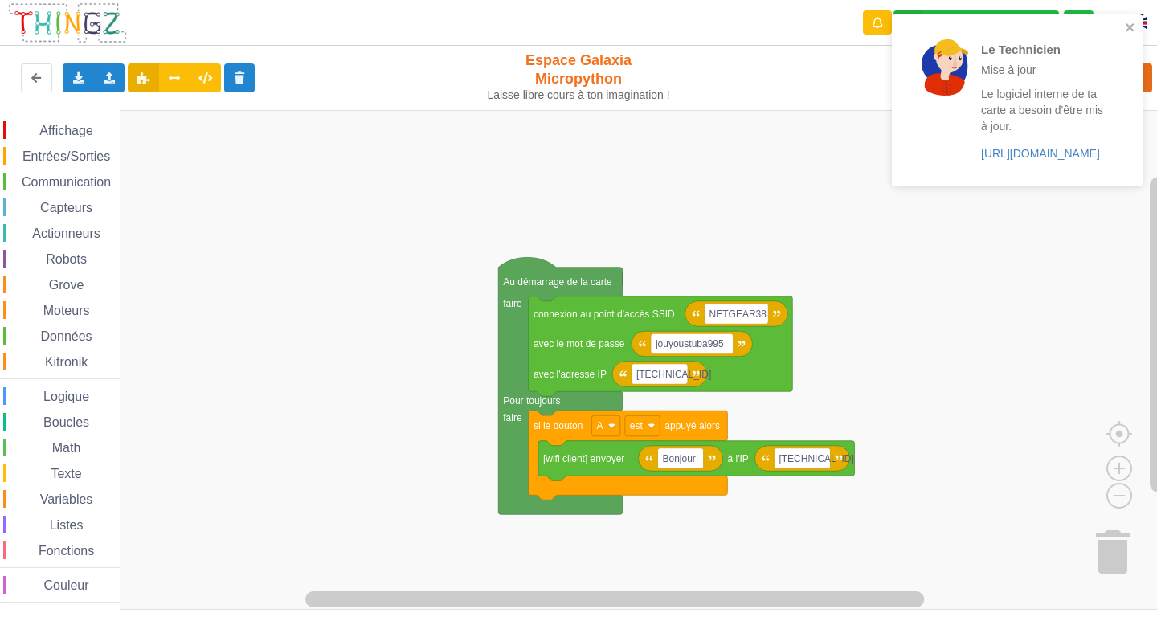
click at [1074, 78] on div "Le Technicien Mise à jour" at bounding box center [1043, 58] width 125 height 39
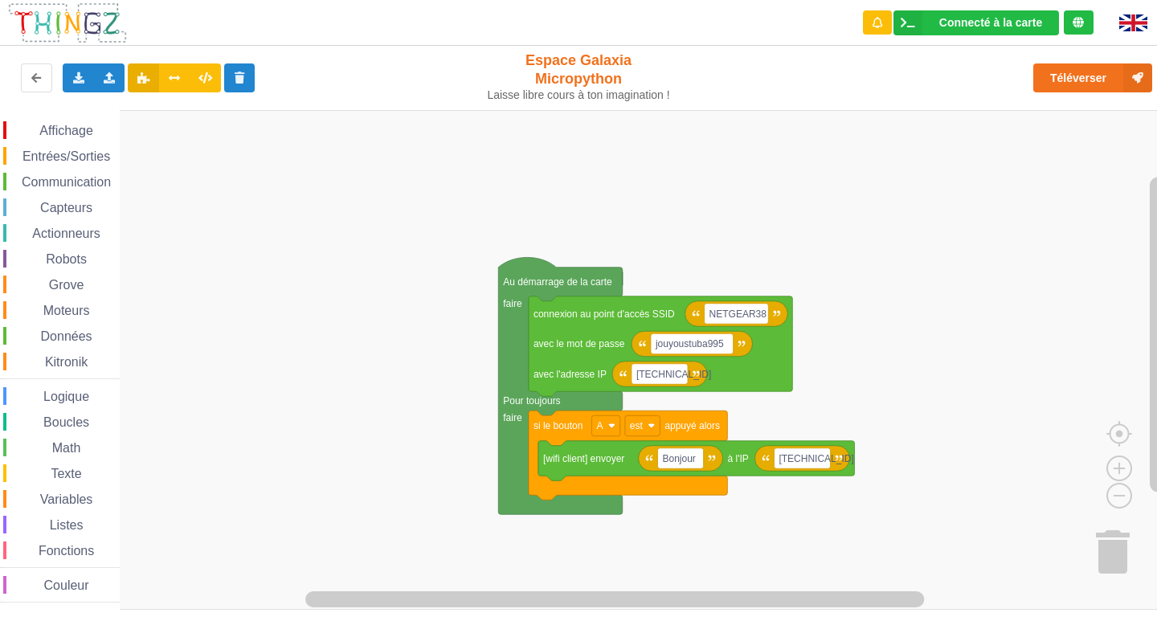
click at [1075, 80] on div "Le Technicien Mise à jour Le logiciel interne de ta carte a besoin d'être mis à…" at bounding box center [1017, 106] width 257 height 190
click at [1072, 80] on button "Téléverser" at bounding box center [1092, 77] width 119 height 29
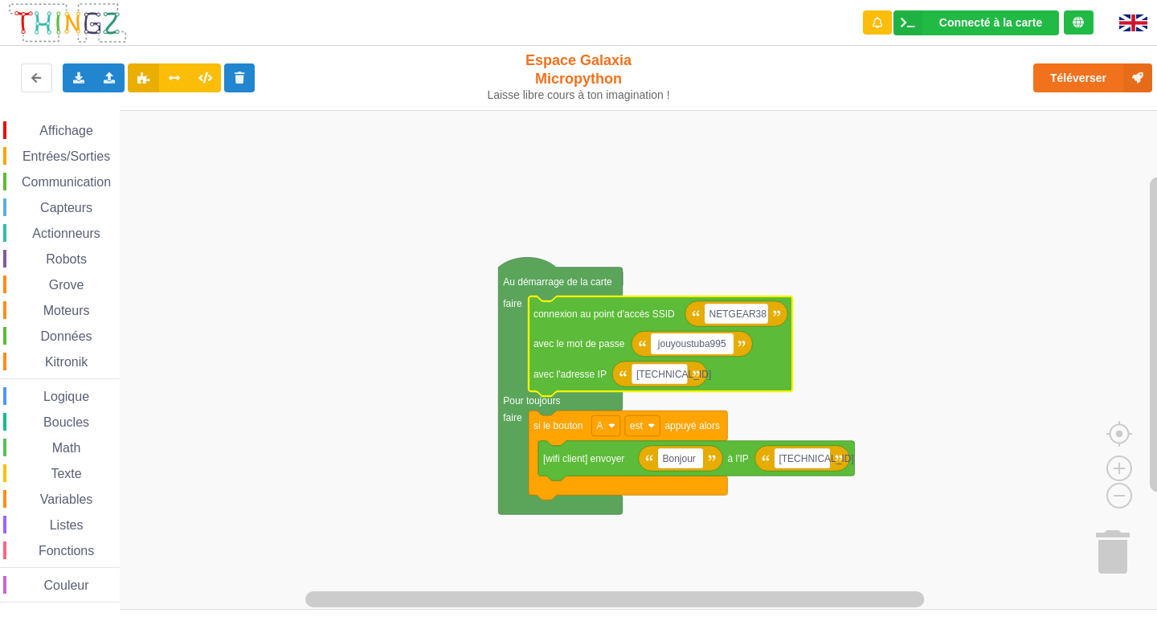
click at [671, 342] on input "jouyoustuba995" at bounding box center [692, 343] width 83 height 21
type input "joyoustuba995"
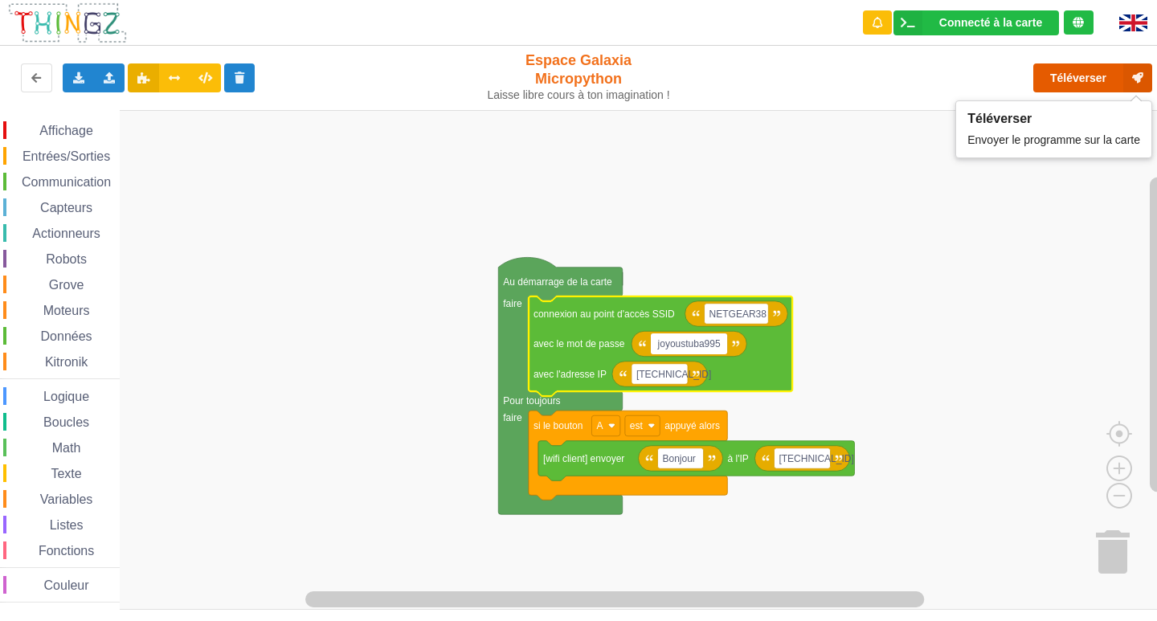
click at [1074, 69] on button "Téléverser" at bounding box center [1092, 77] width 119 height 29
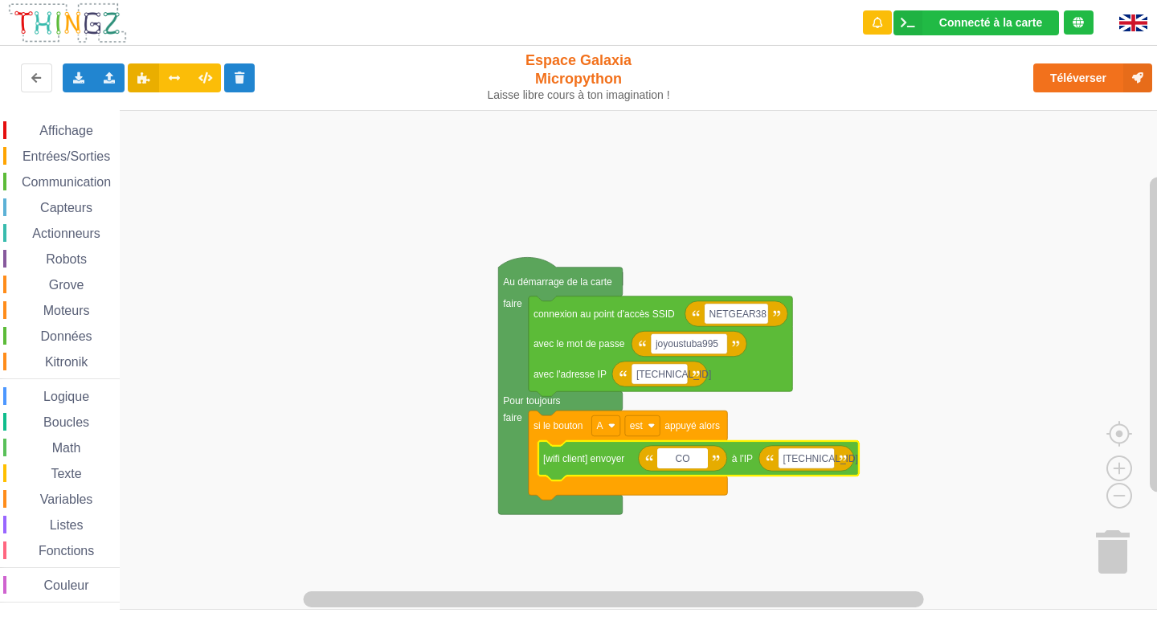
type input "C"
type input "Bondour"
click at [932, 491] on rect "Espace de travail de Blocky" at bounding box center [584, 360] width 1168 height 500
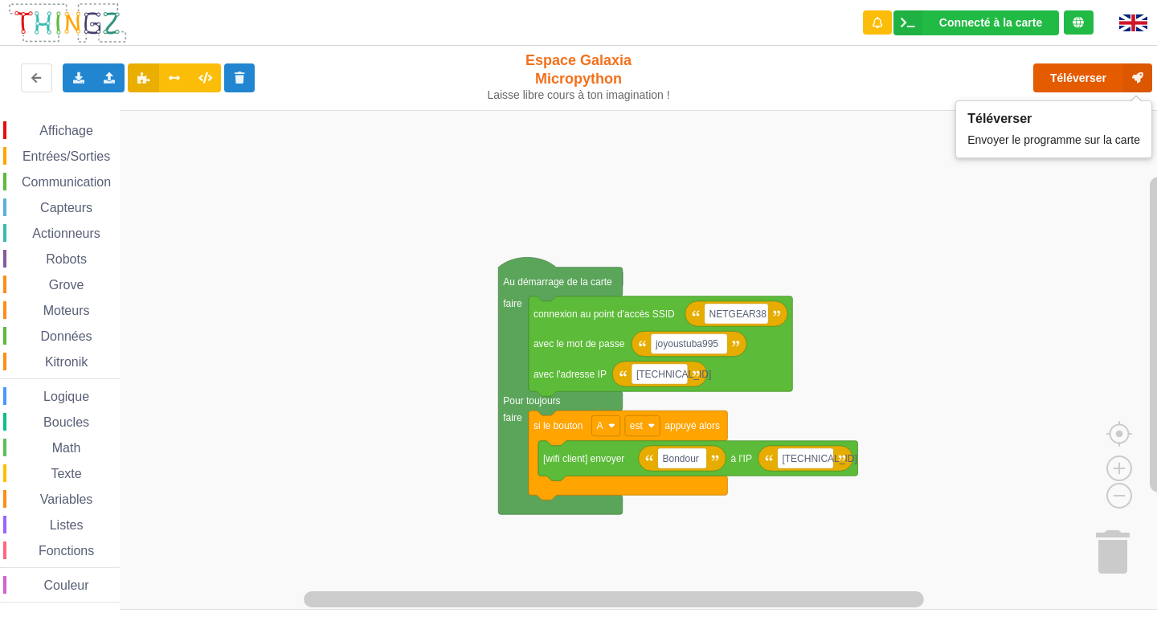
click at [1064, 80] on button "Téléverser" at bounding box center [1092, 77] width 119 height 29
click at [1061, 76] on button "Téléverser" at bounding box center [1092, 77] width 119 height 29
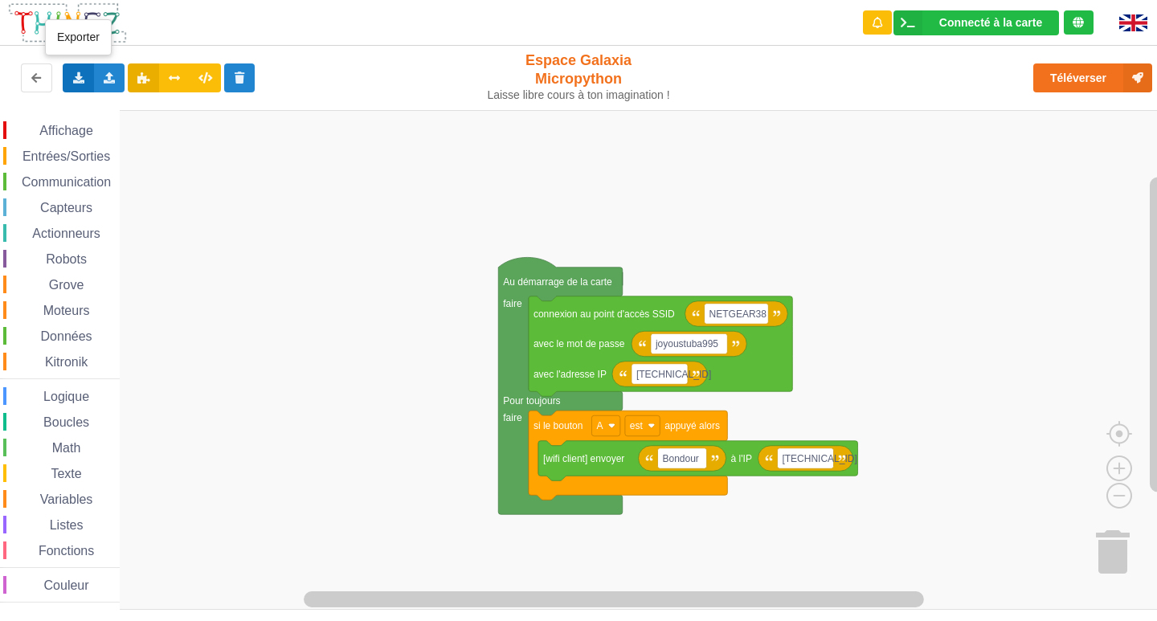
click at [75, 76] on icon at bounding box center [79, 77] width 14 height 10
click at [139, 112] on span "Exporter l'assemblage de blocs" at bounding box center [177, 107] width 156 height 13
